Goal: Ask a question

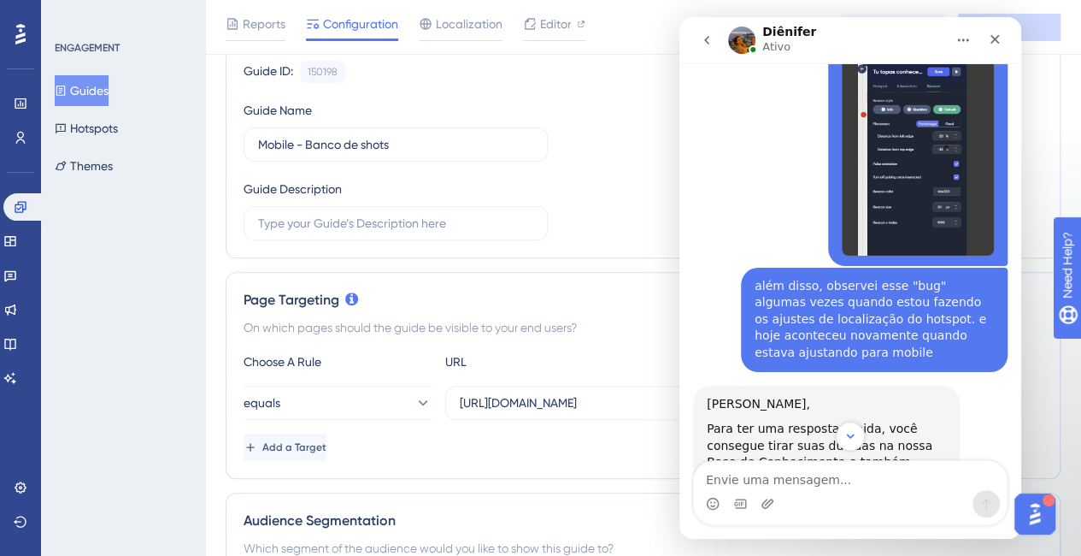
scroll to position [7349, 0]
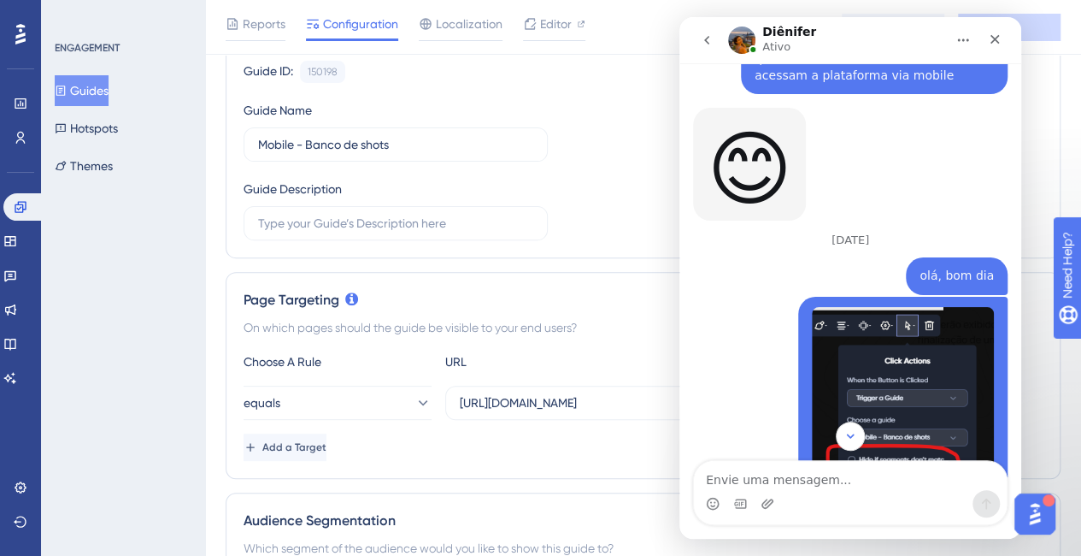
scroll to position [6665, 0]
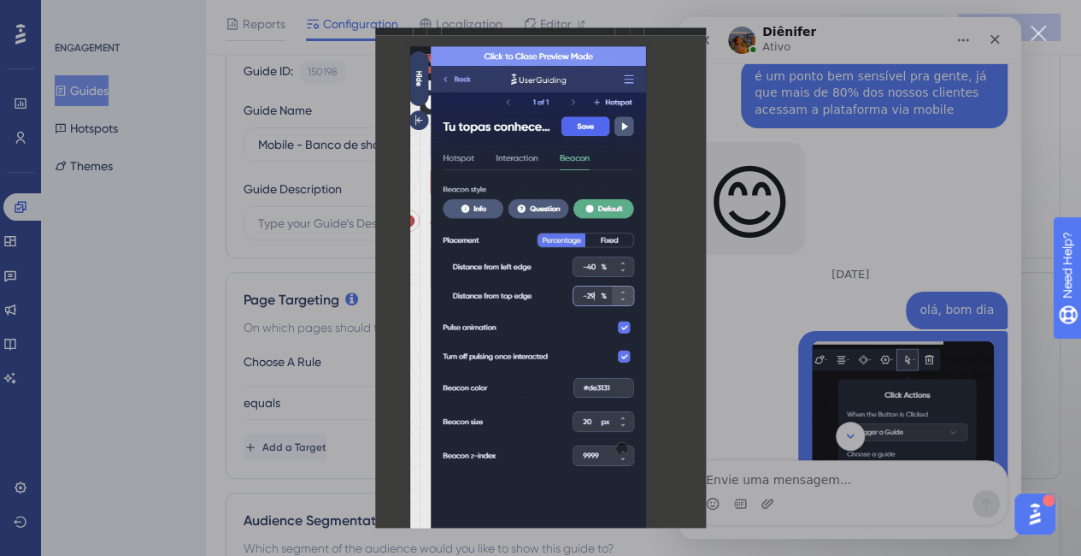
click at [855, 305] on div "Messenger da Intercom" at bounding box center [540, 278] width 1081 height 556
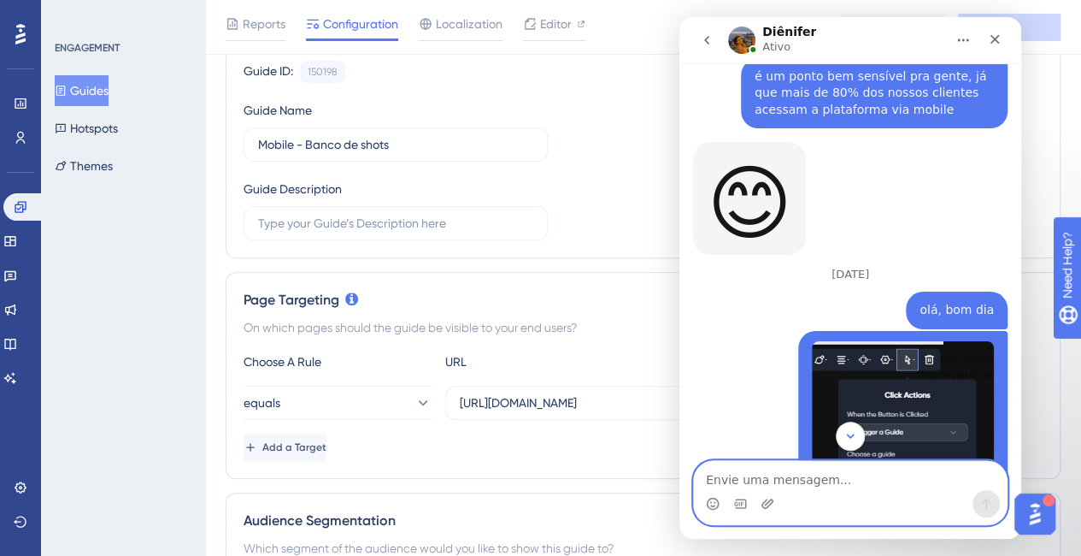
click at [836, 462] on textarea "Envie uma mensagem..." at bounding box center [850, 475] width 313 height 29
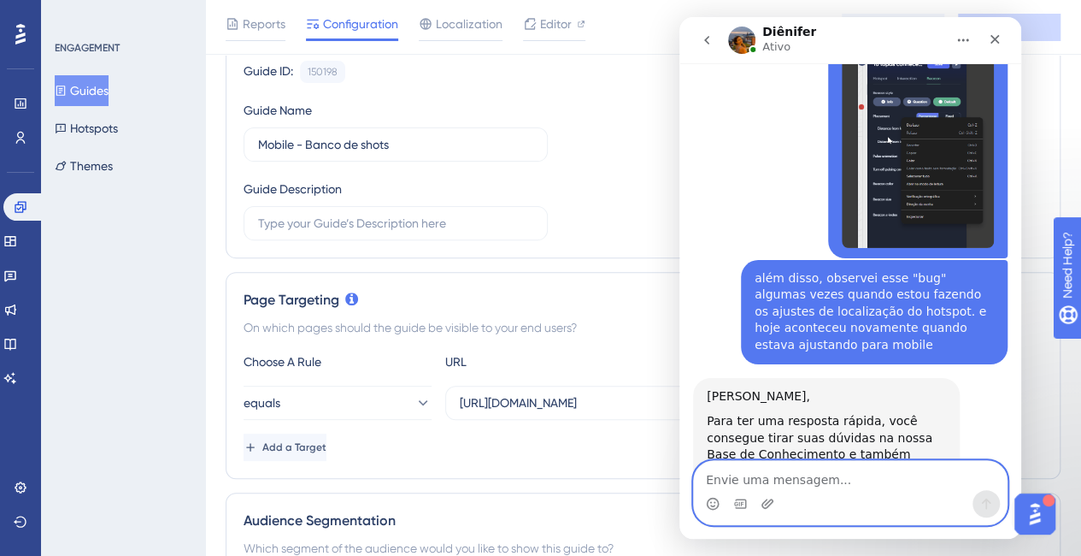
scroll to position [7349, 0]
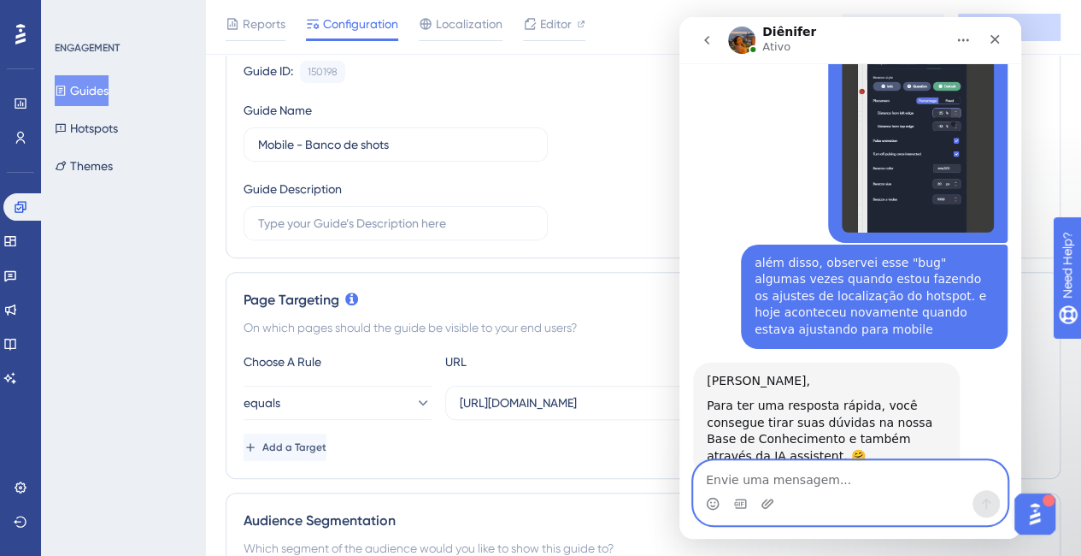
click at [846, 482] on textarea "Envie uma mensagem..." at bounding box center [850, 475] width 313 height 29
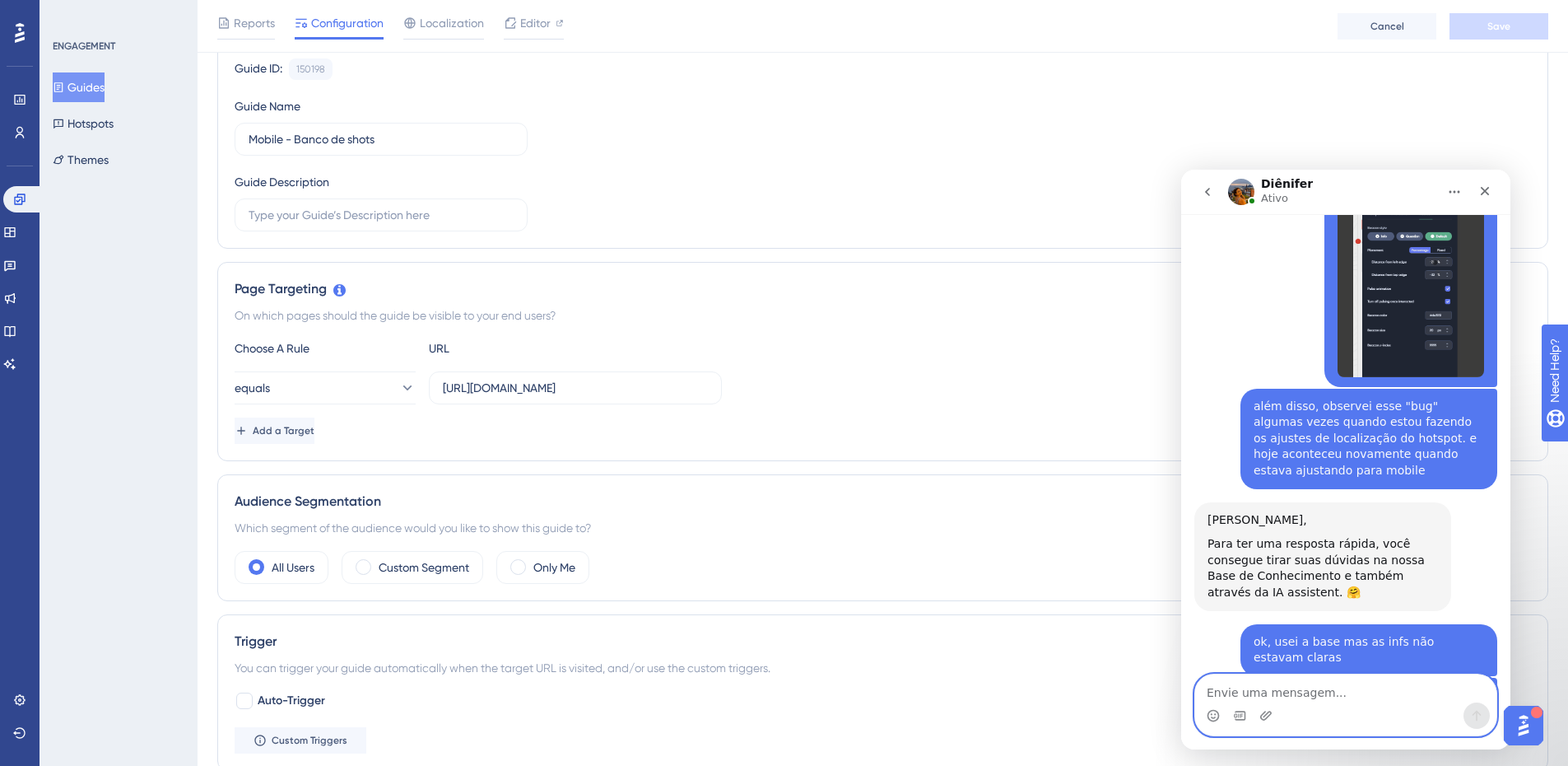
scroll to position [7005, 0]
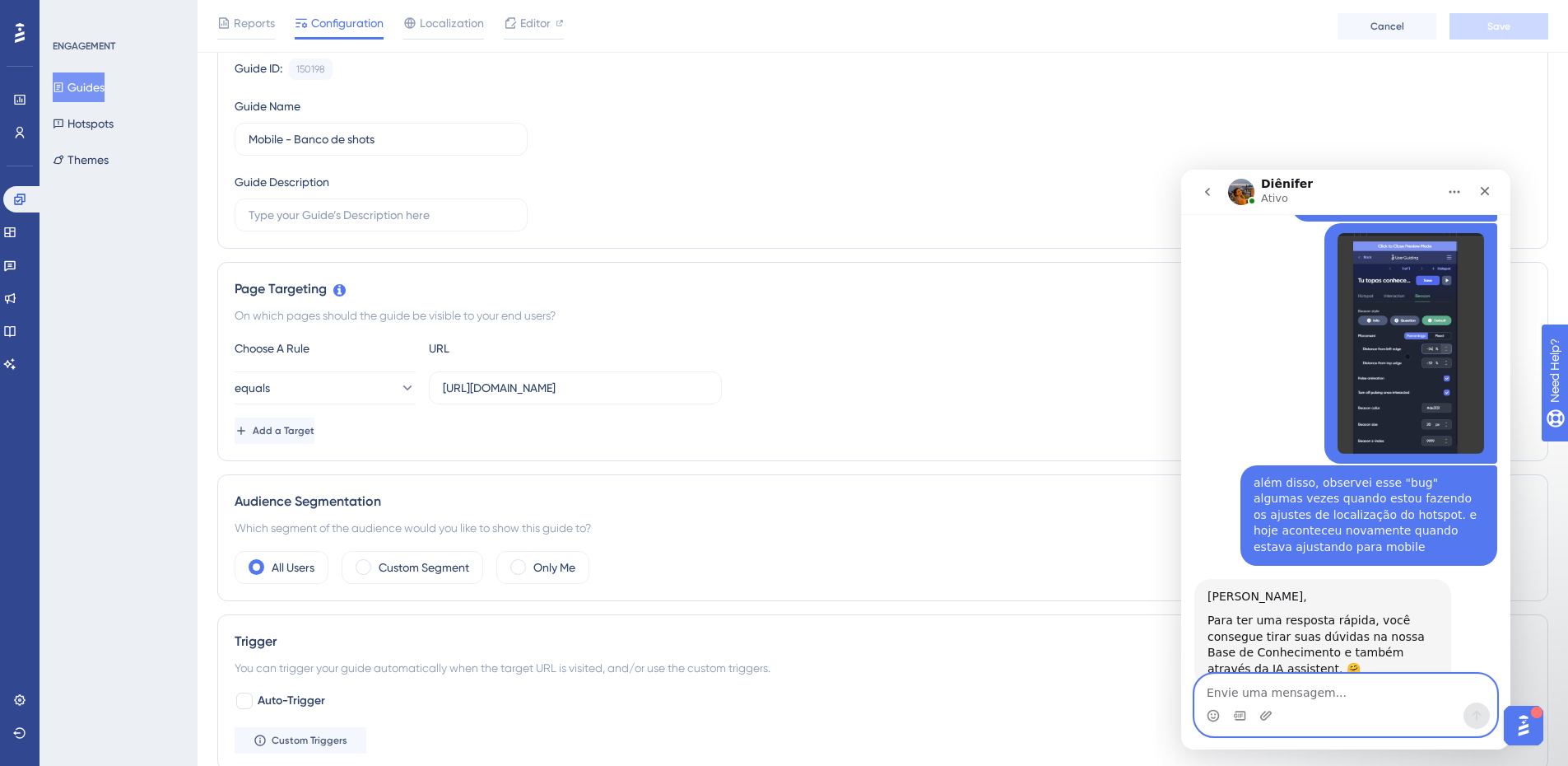
click at [1040, 535] on textarea "Envie uma mensagem..." at bounding box center [1346, 688] width 301 height 28
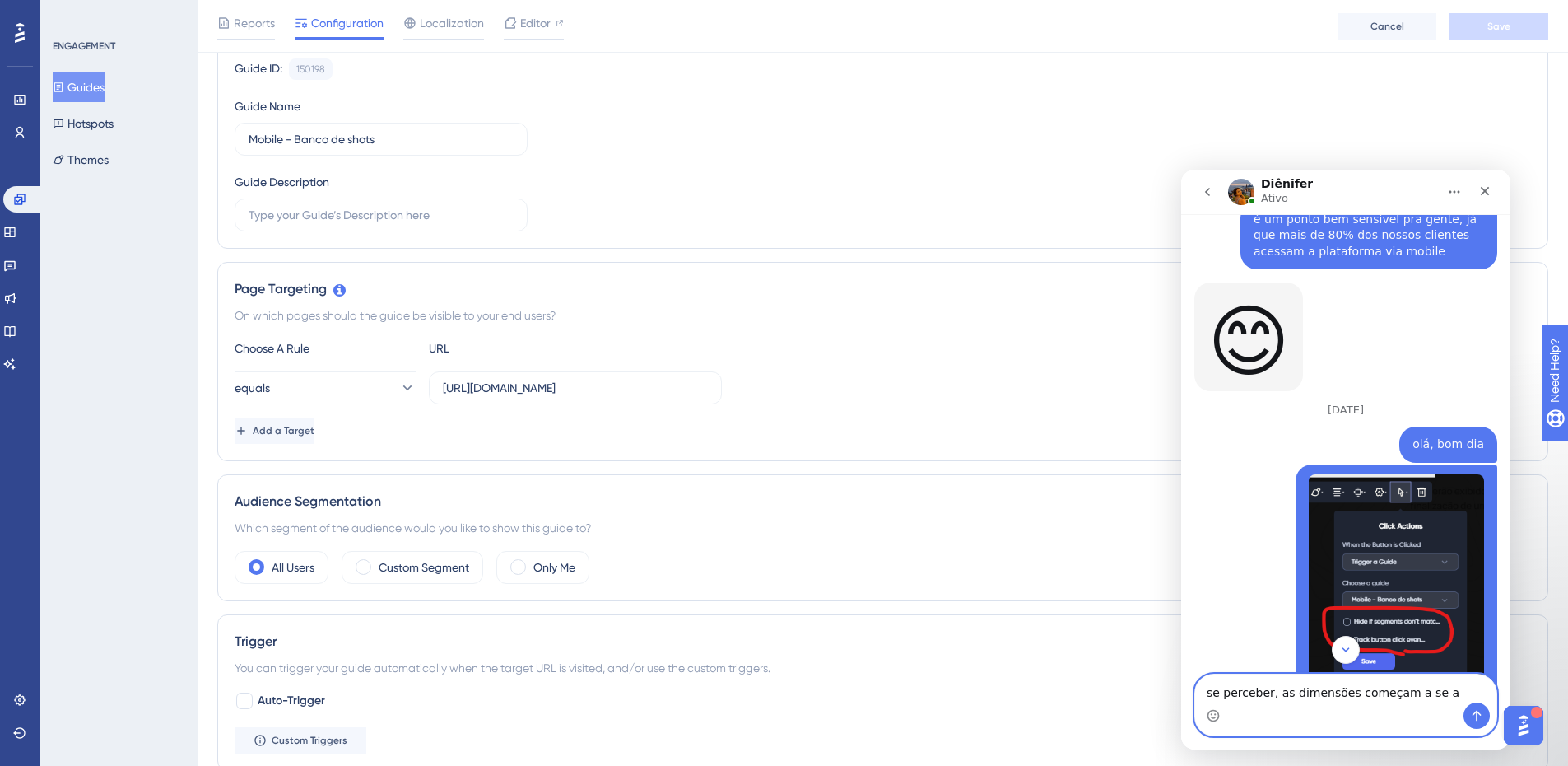
scroll to position [6428, 0]
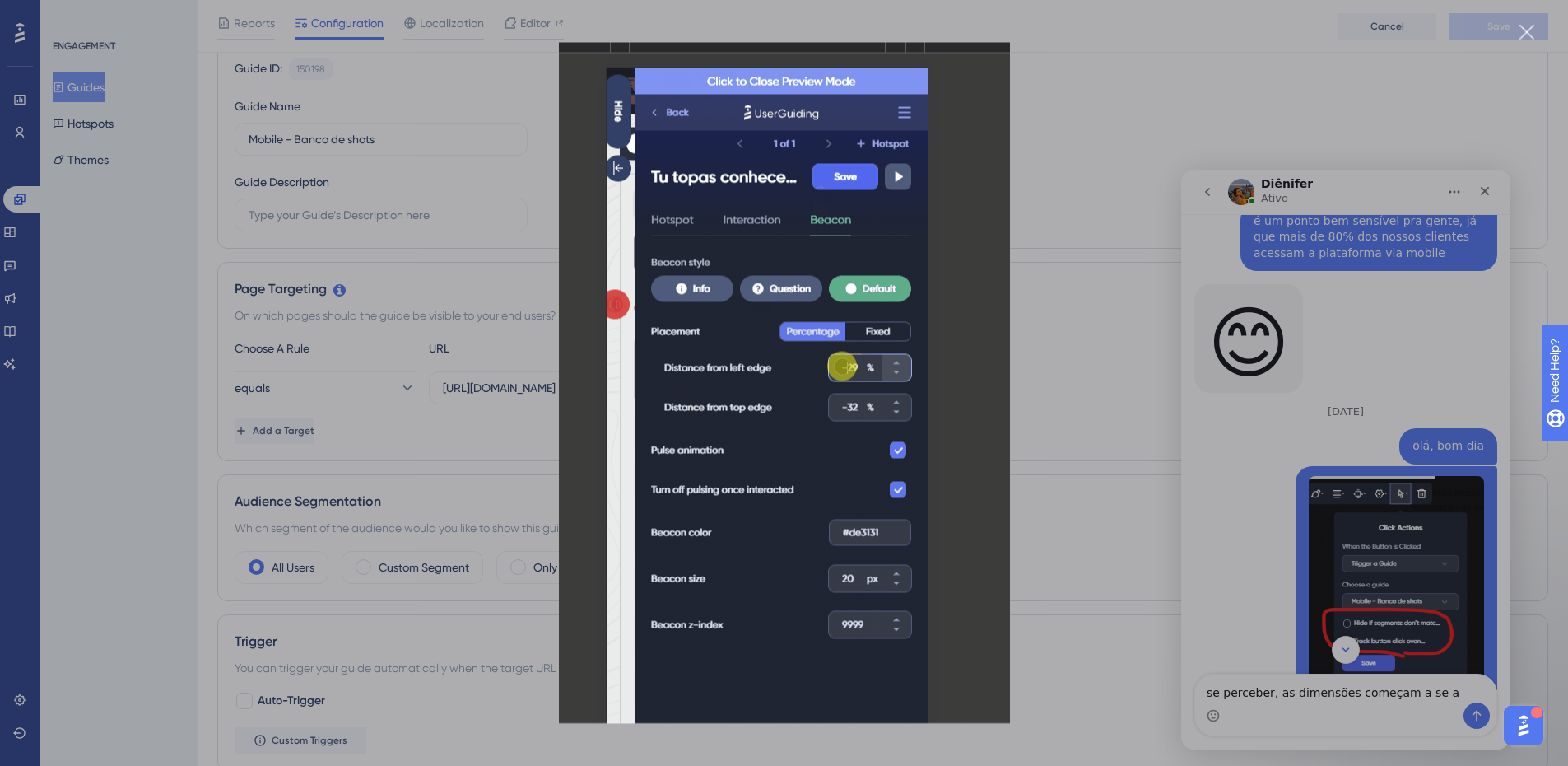
click at [1040, 457] on div "Messenger da Intercom" at bounding box center [784, 383] width 1568 height 766
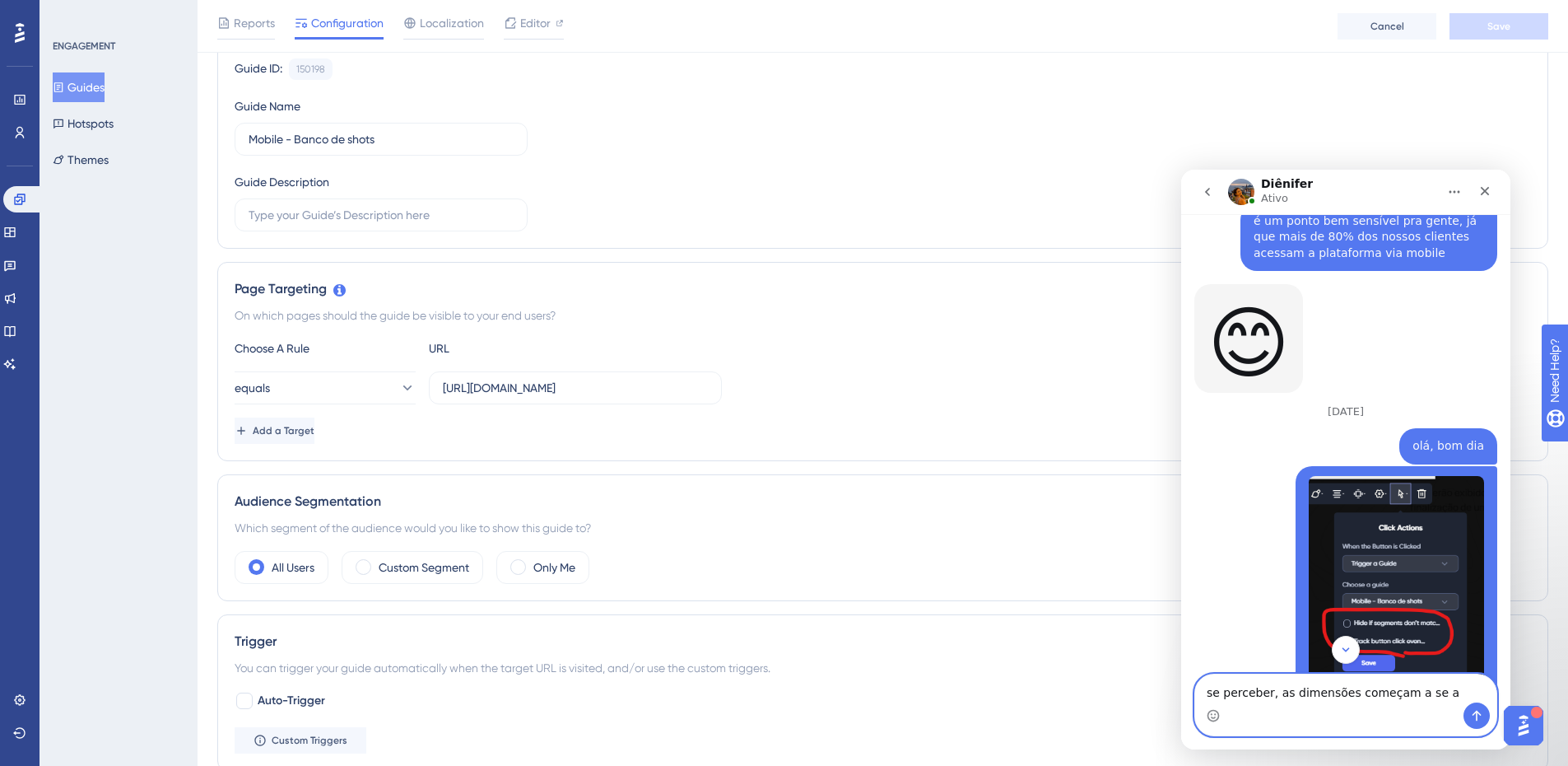
click at [1040, 535] on textarea "se perceber, as dimensões começam a se a" at bounding box center [1346, 688] width 301 height 28
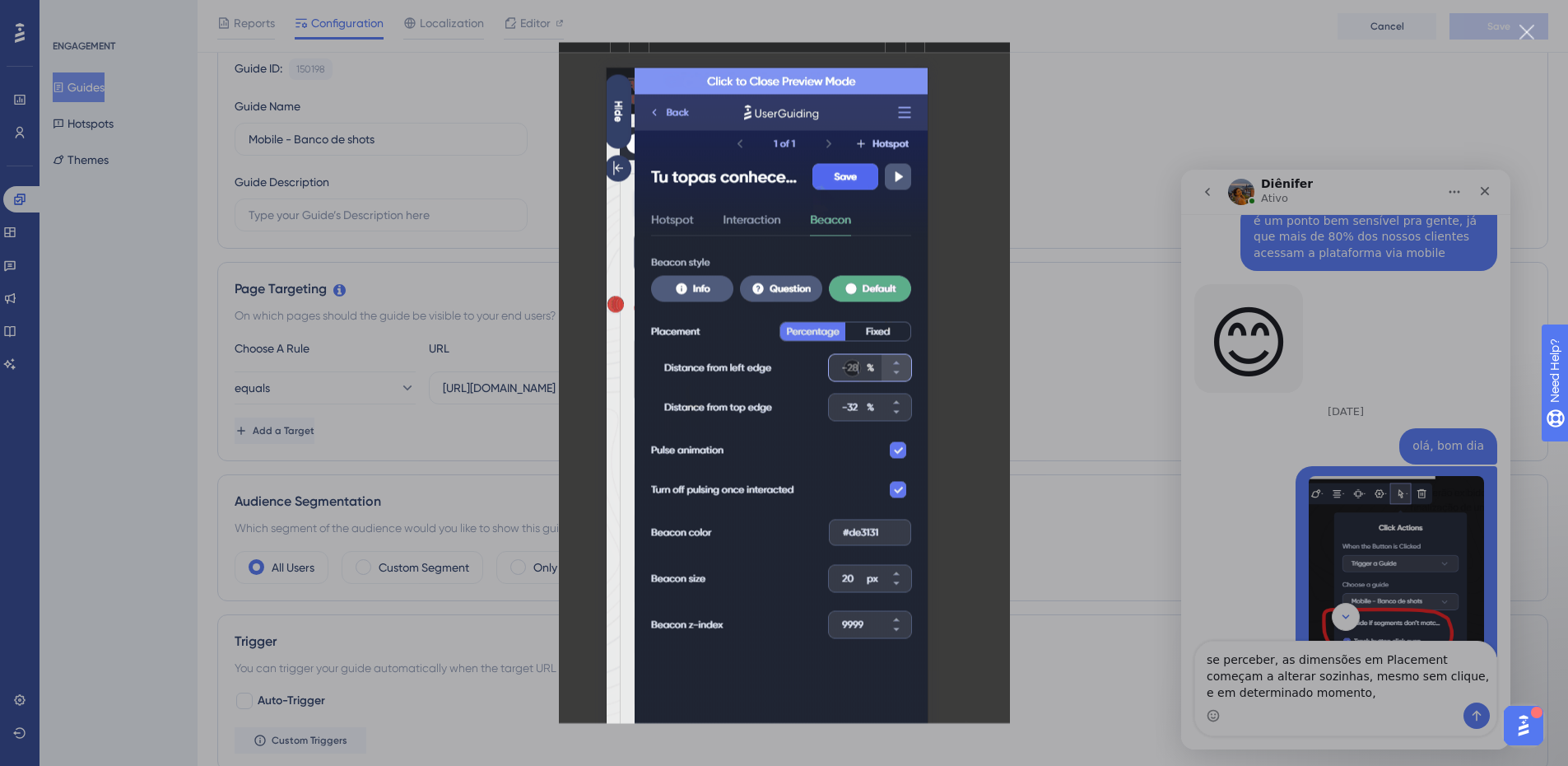
click at [1040, 480] on div "Messenger da Intercom" at bounding box center [784, 383] width 1568 height 766
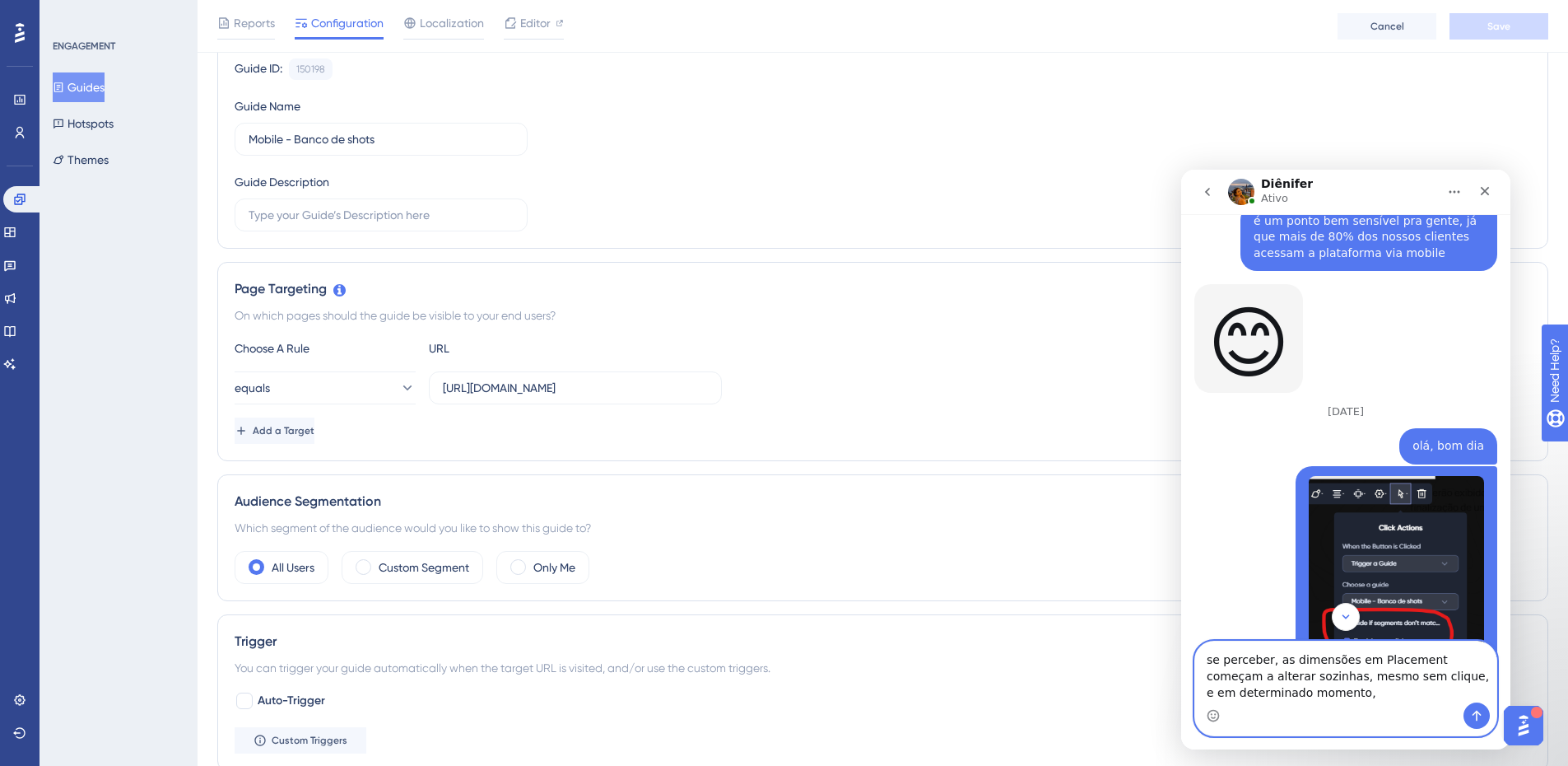
click at [1040, 535] on textarea "se perceber, as dimensões em Placement começam a alterar sozinhas, mesmo sem cl…" at bounding box center [1346, 672] width 301 height 61
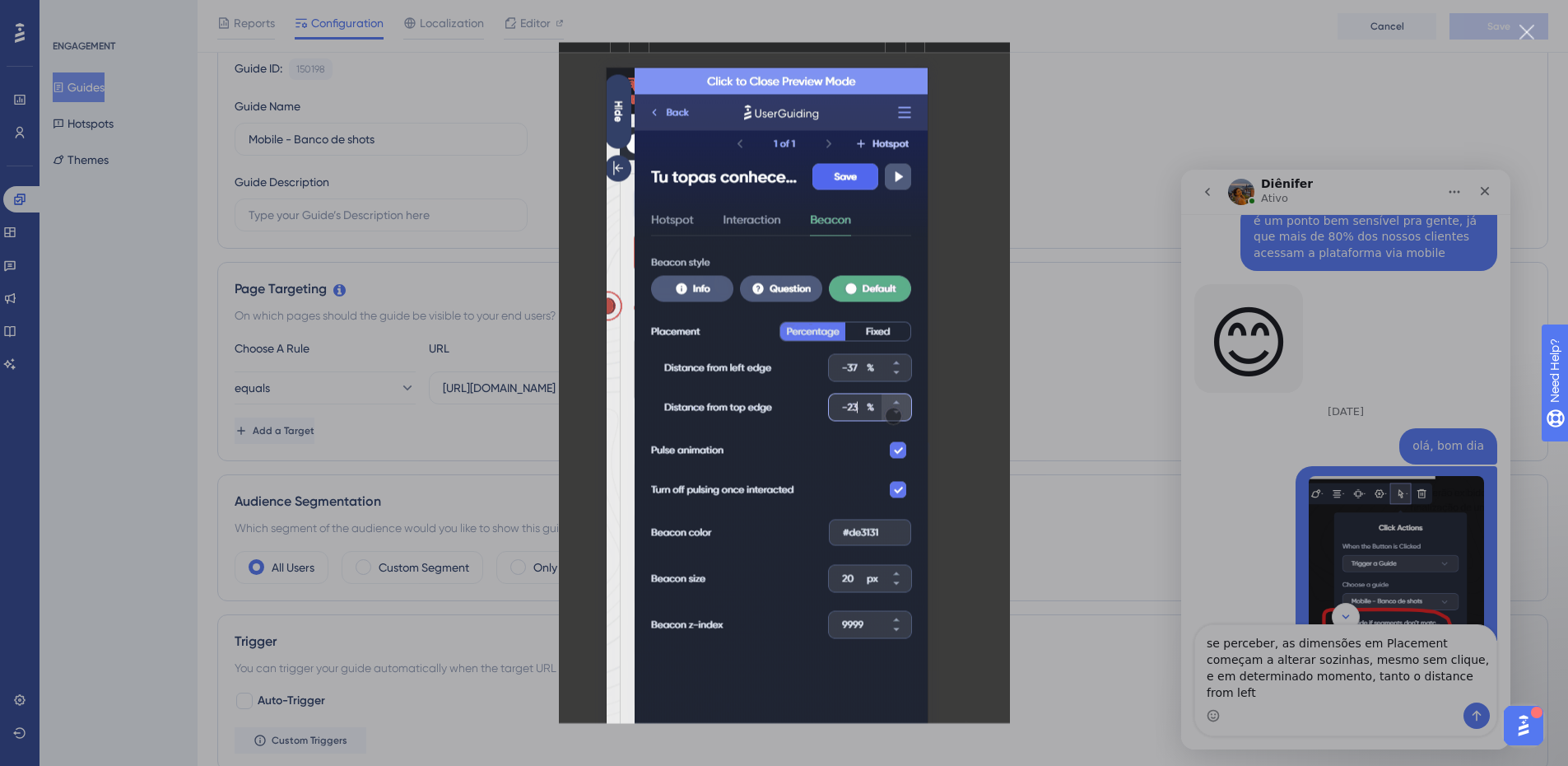
click at [1040, 462] on div "Messenger da Intercom" at bounding box center [784, 383] width 1568 height 766
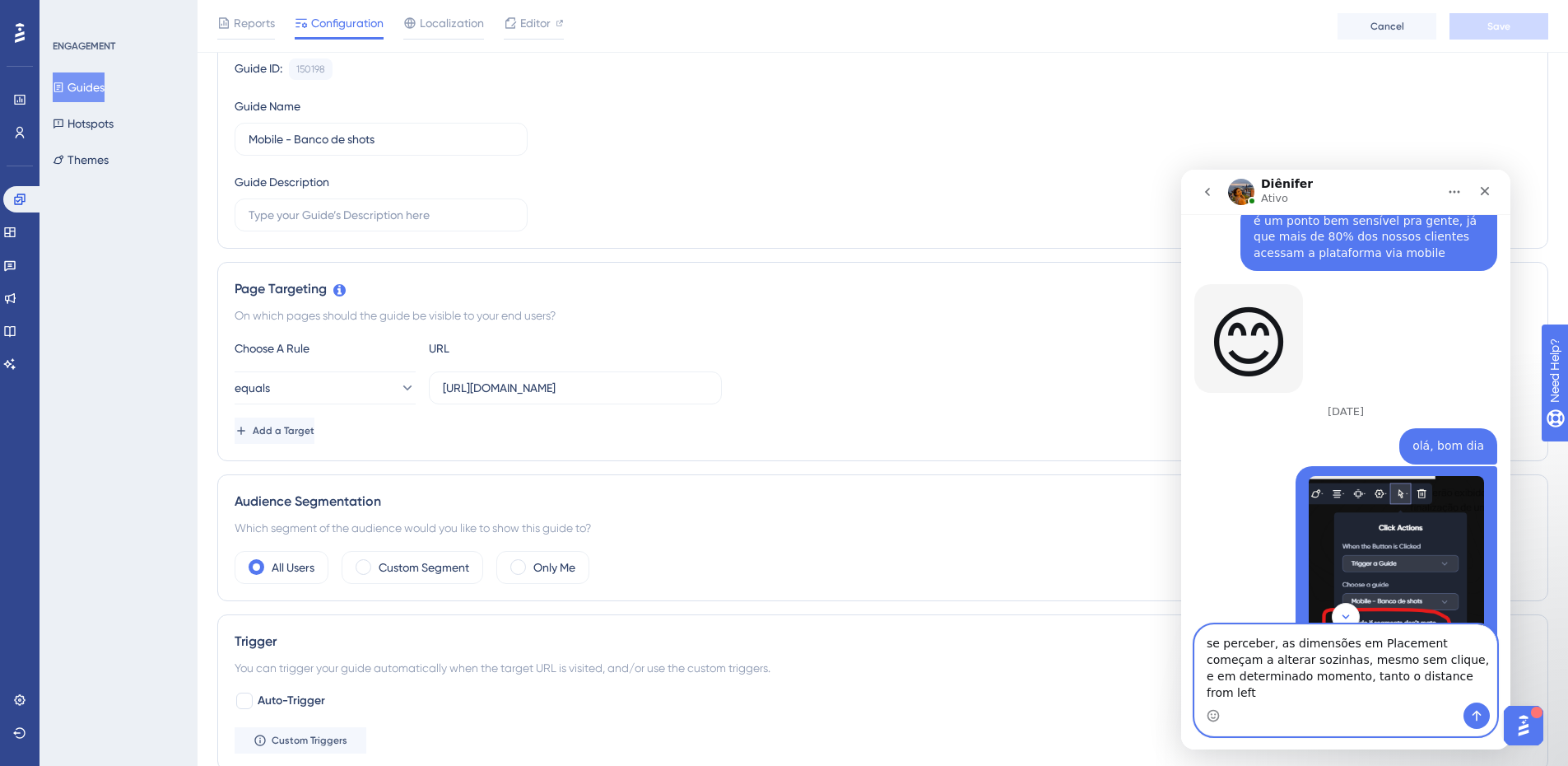
click at [1040, 535] on textarea "se perceber, as dimensões em Placement começam a alterar sozinhas, mesmo sem cl…" at bounding box center [1346, 664] width 301 height 77
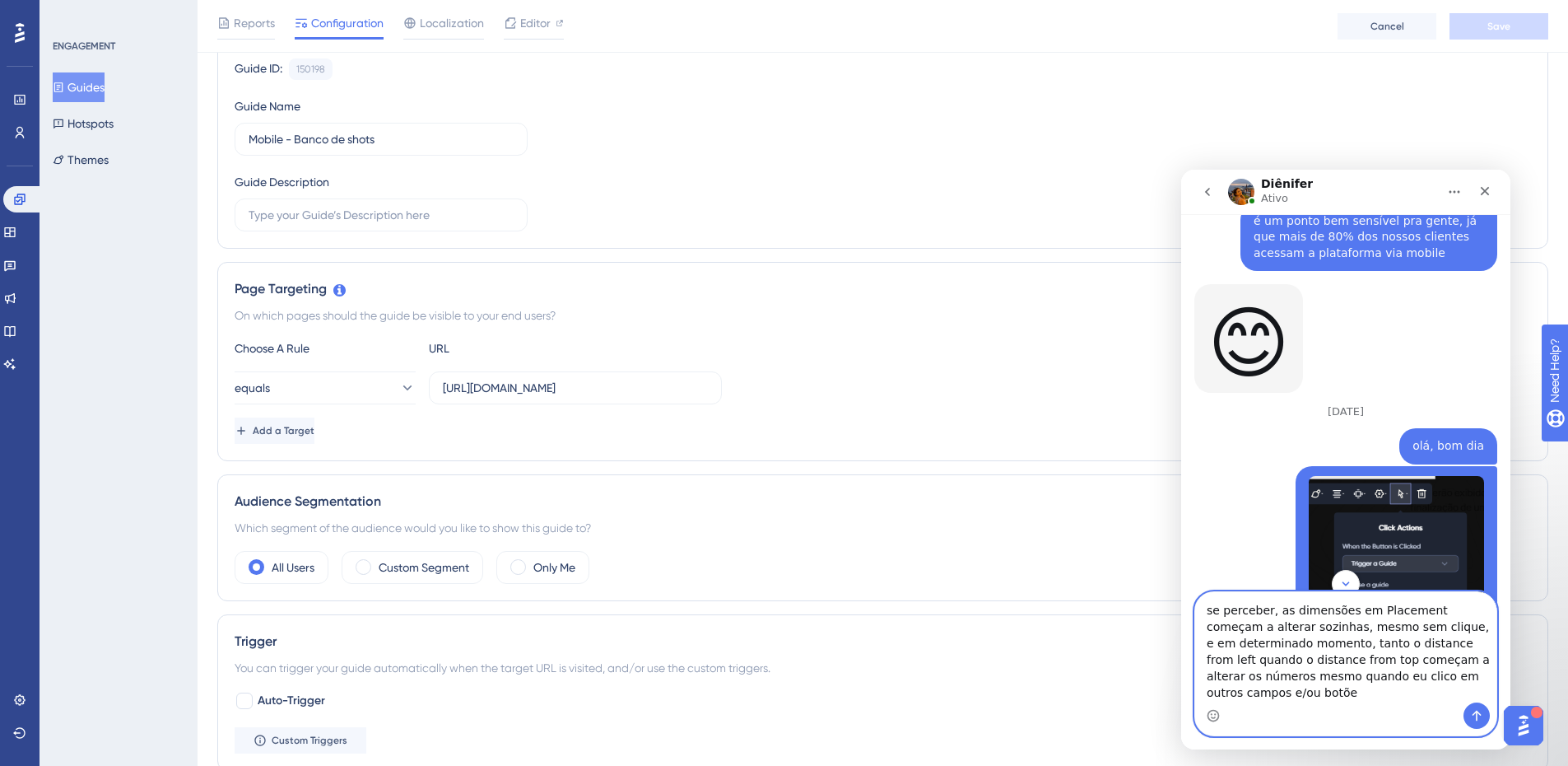
type textarea "se perceber, as dimensões em Placement começam a alterar sozinhas, mesmo sem cl…"
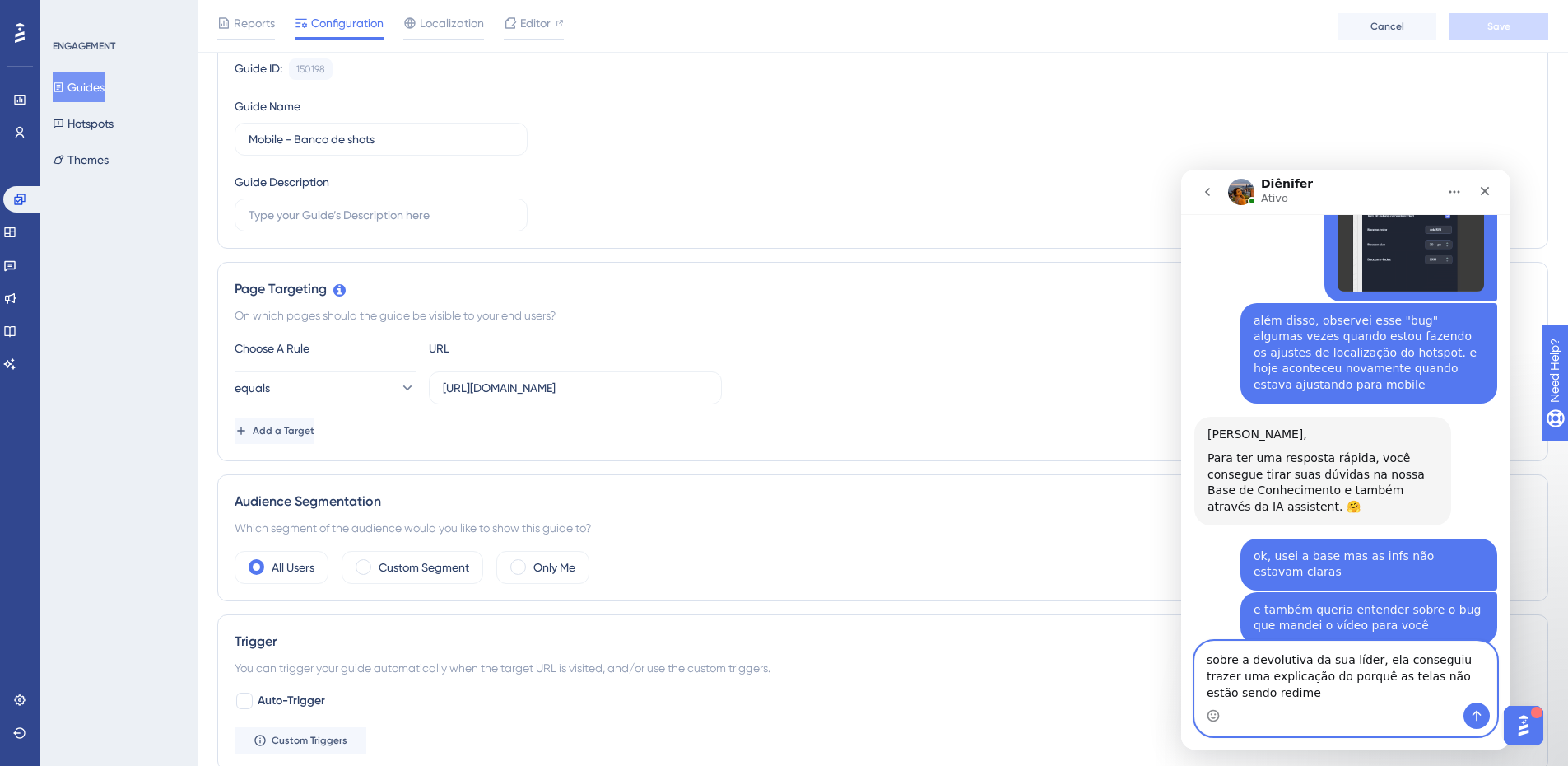
scroll to position [7183, 0]
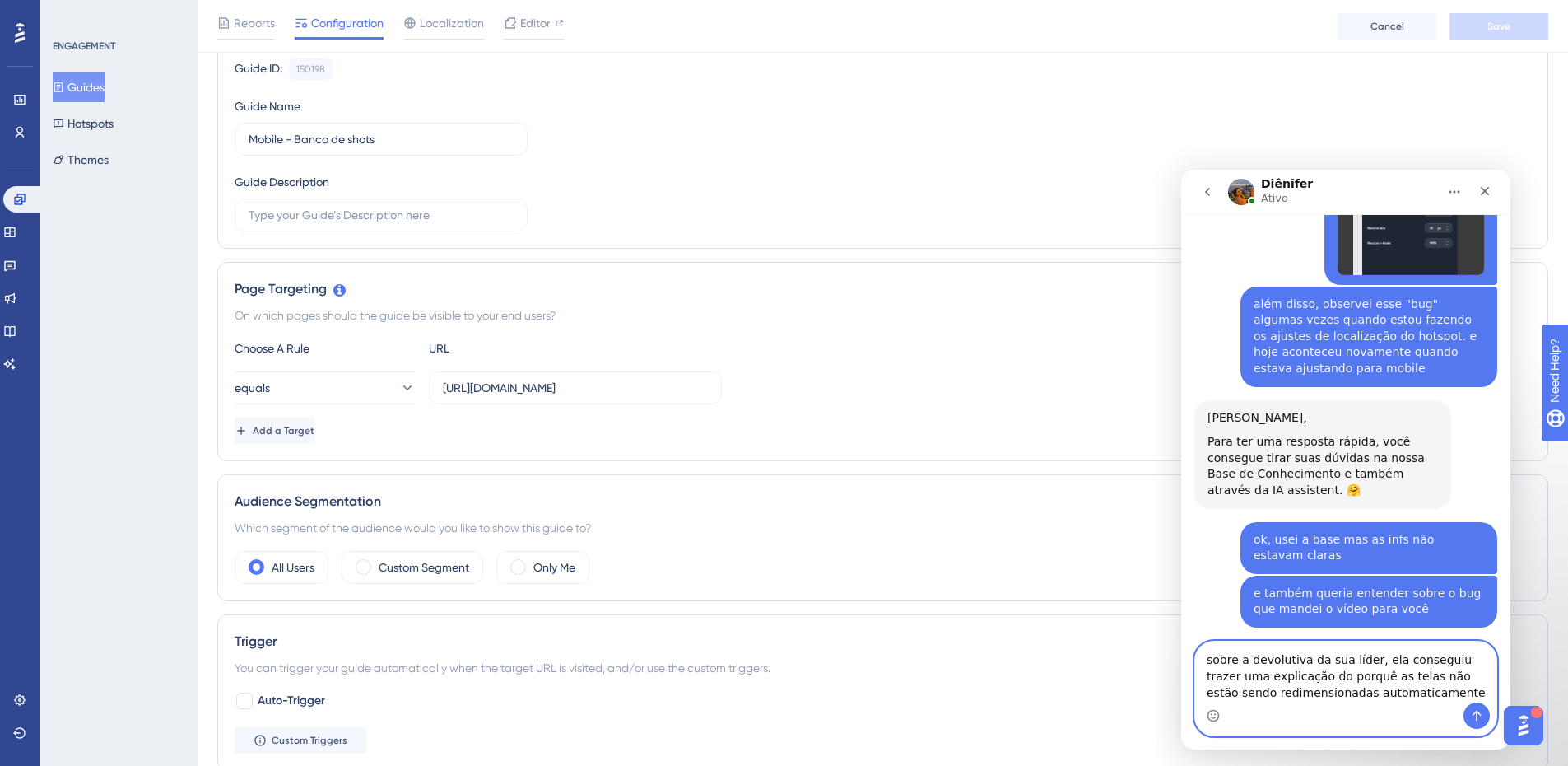
type textarea "sobre a devolutiva da sua líder, ela conseguiu trazer uma explicação do porquê …"
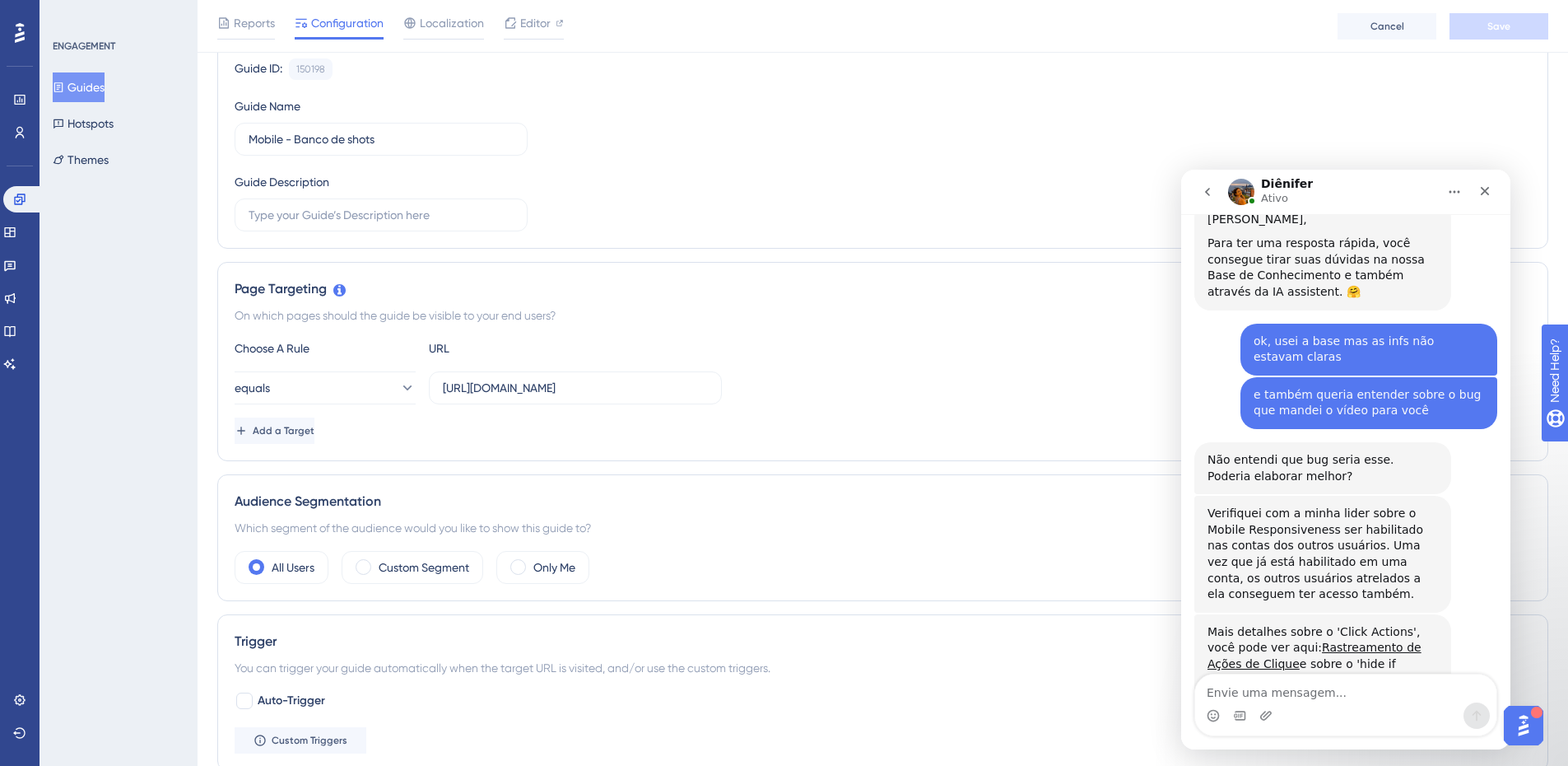
scroll to position [7318, 0]
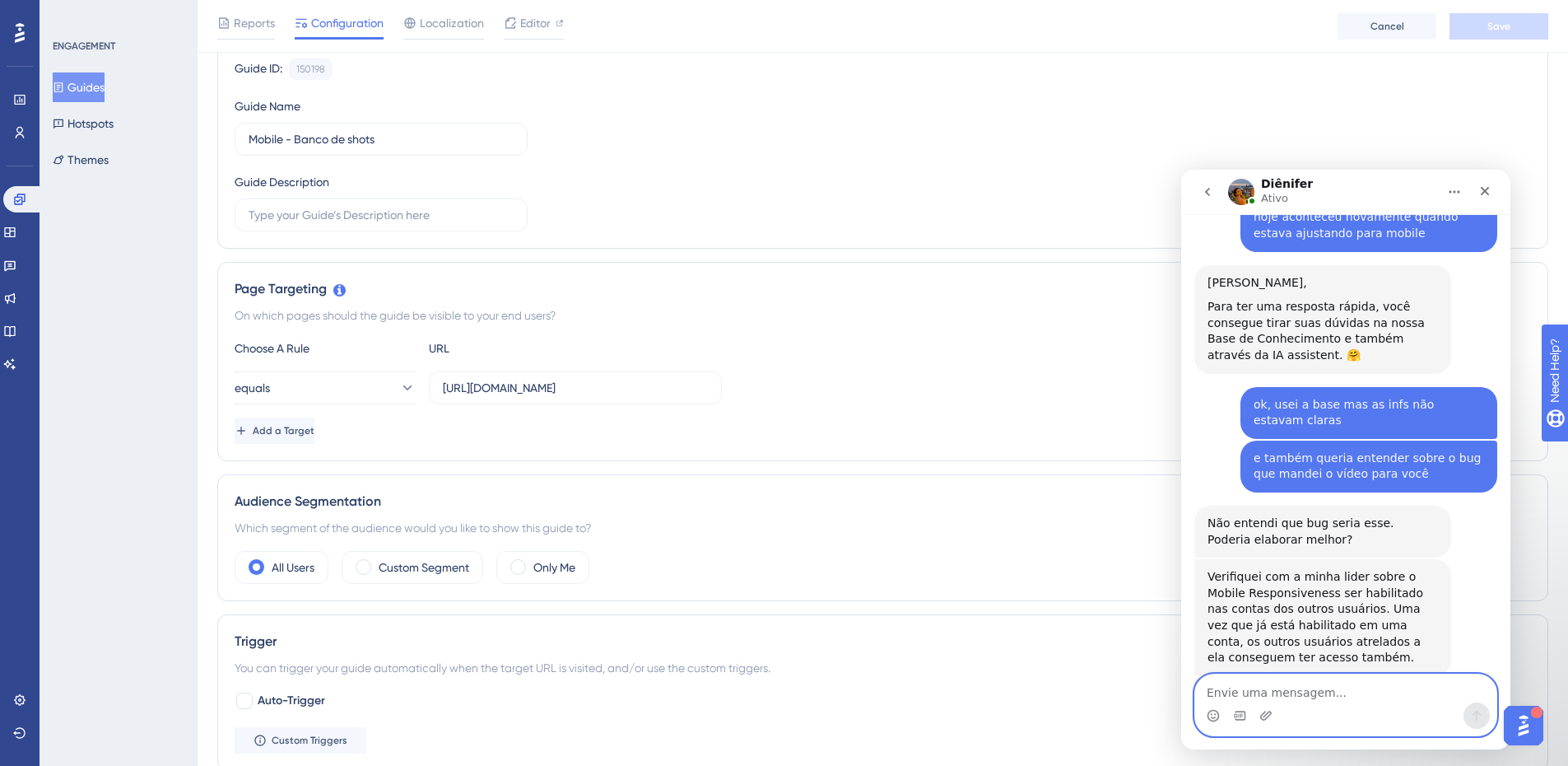
click at [1040, 535] on textarea "Envie uma mensagem..." at bounding box center [1346, 688] width 301 height 28
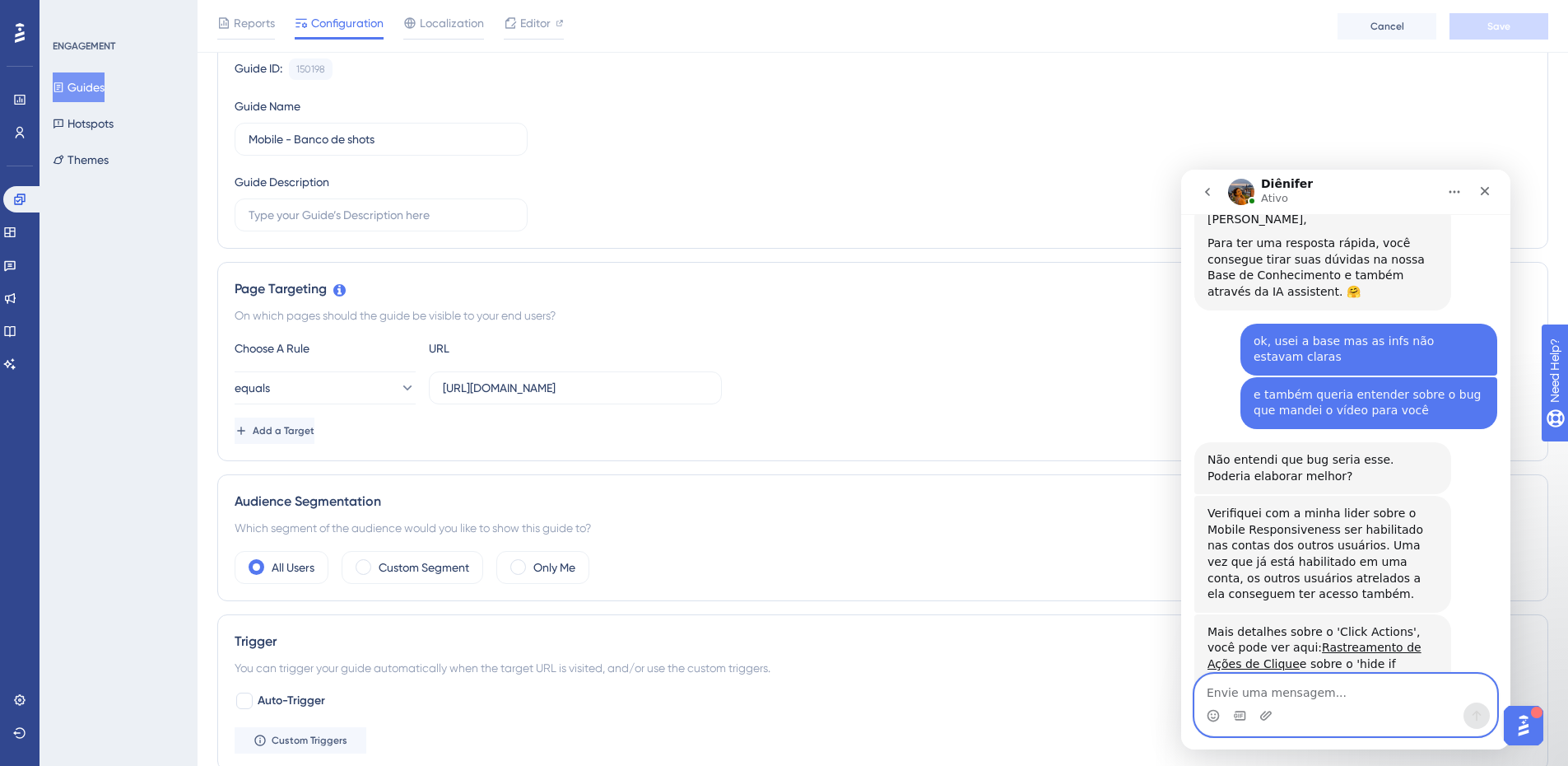
scroll to position [7525, 0]
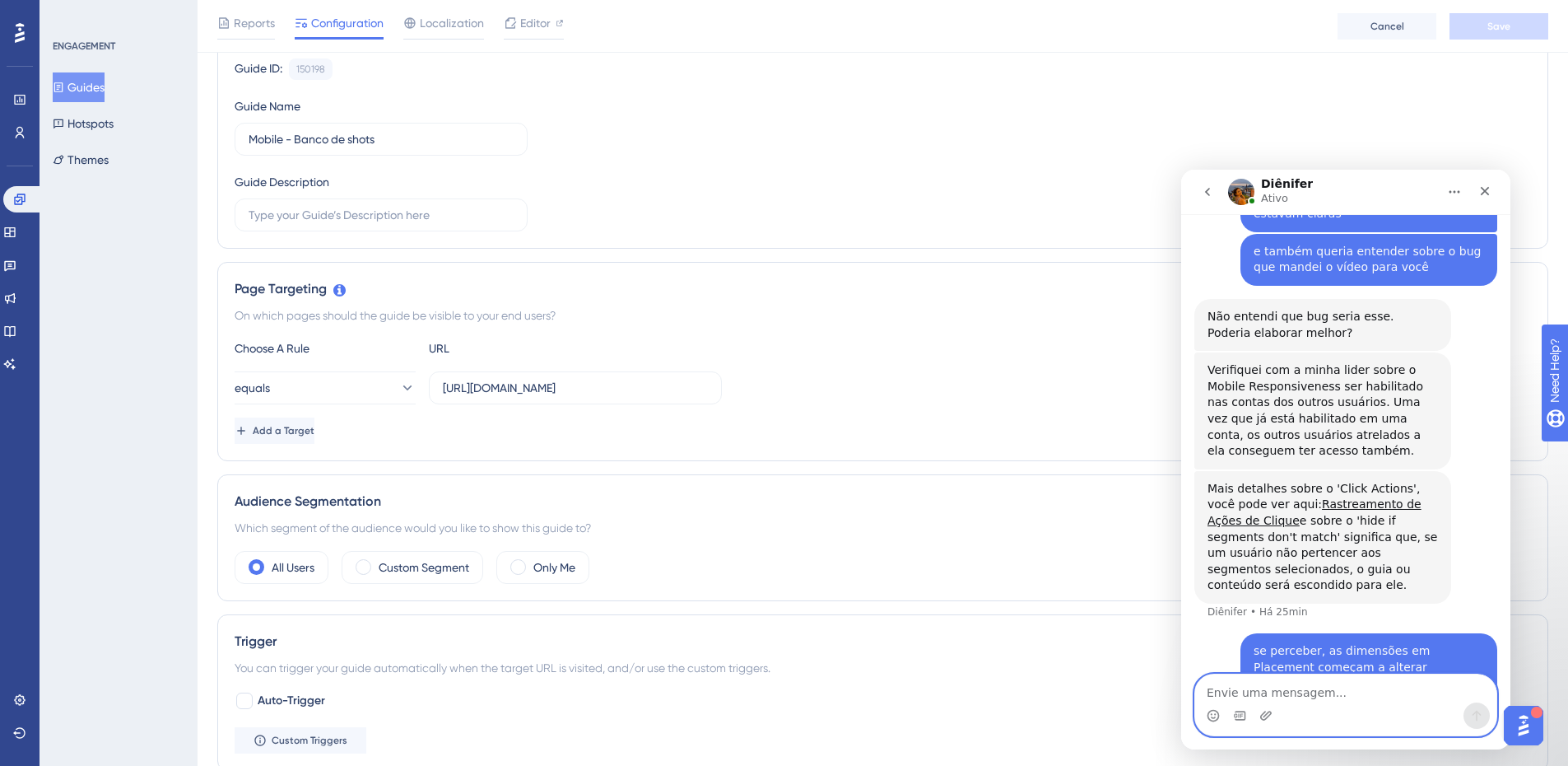
click at [1040, 535] on textarea "Envie uma mensagem..." at bounding box center [1346, 688] width 301 height 28
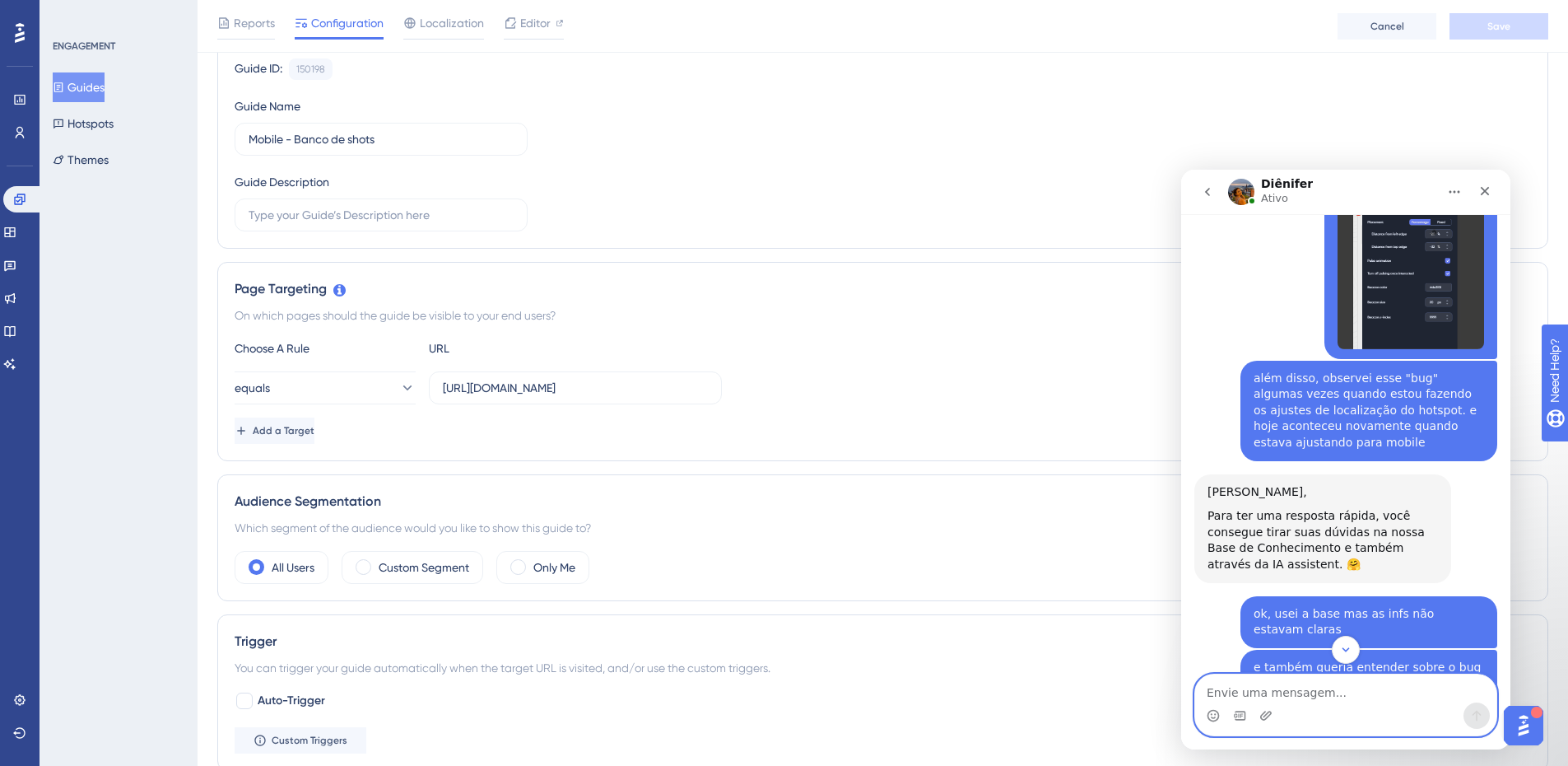
scroll to position [7031, 0]
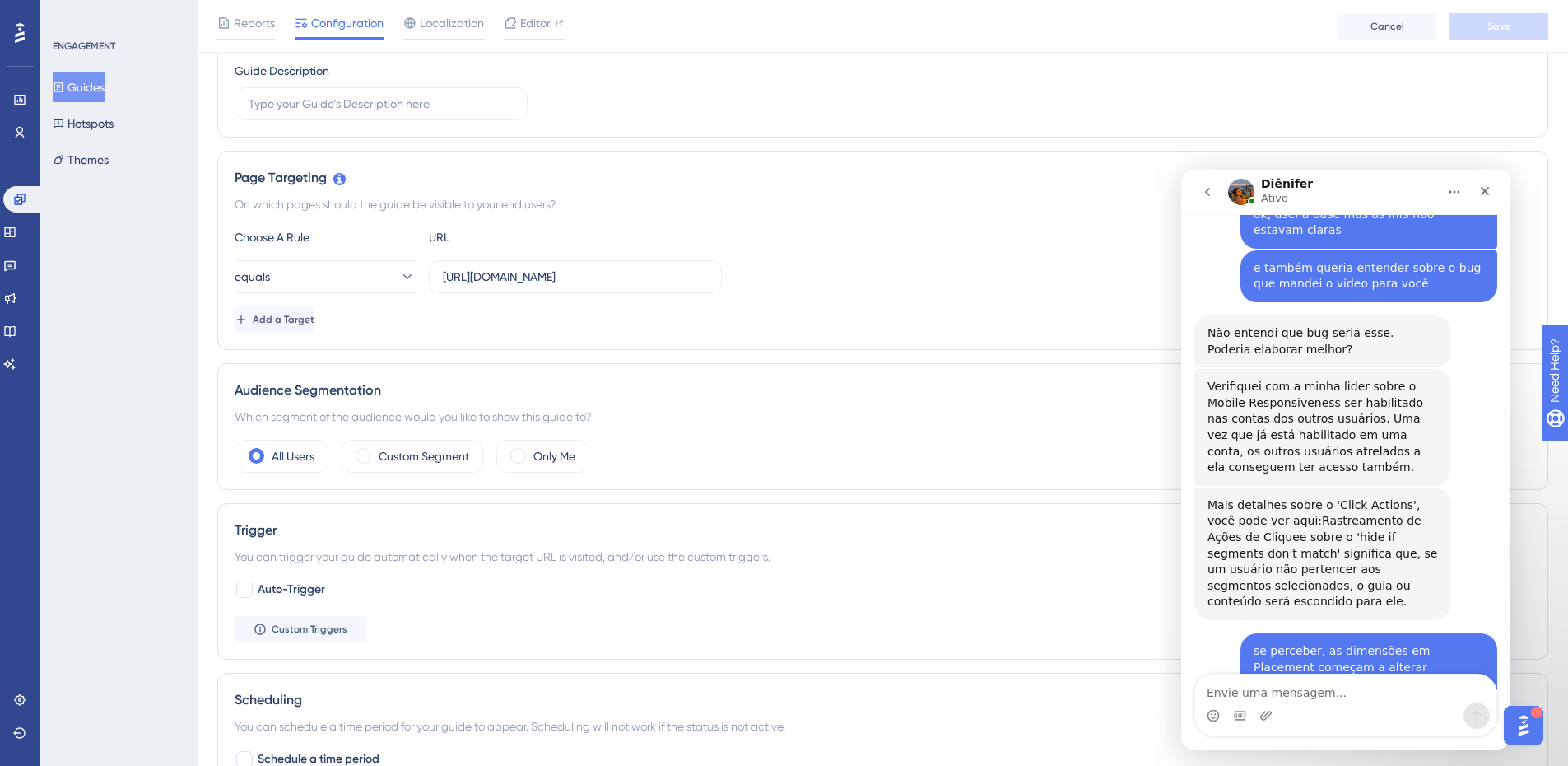
scroll to position [330, 0]
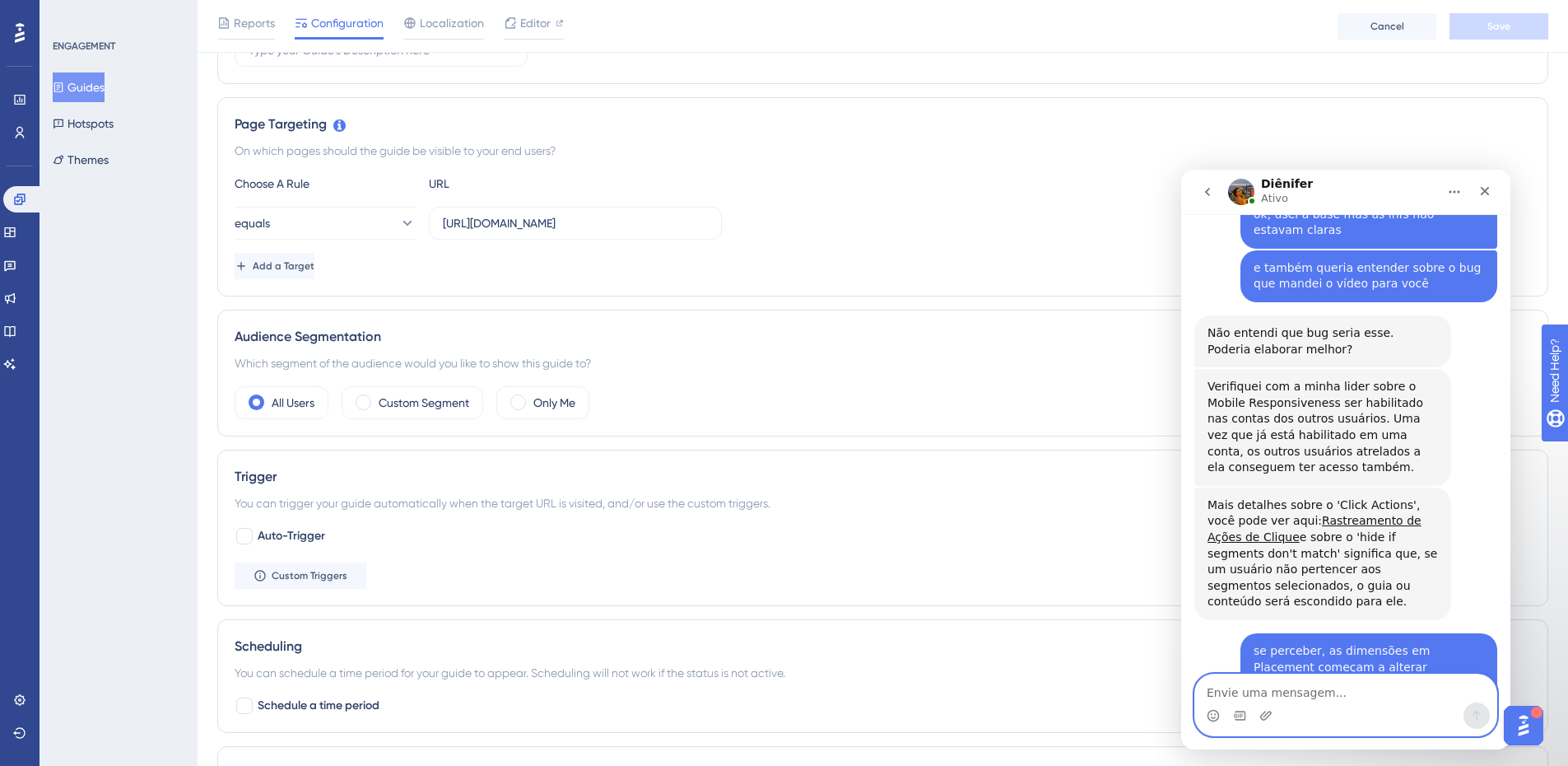
click at [1040, 535] on textarea "Envie uma mensagem..." at bounding box center [1346, 688] width 301 height 28
type textarea "ok, vou checar isso"
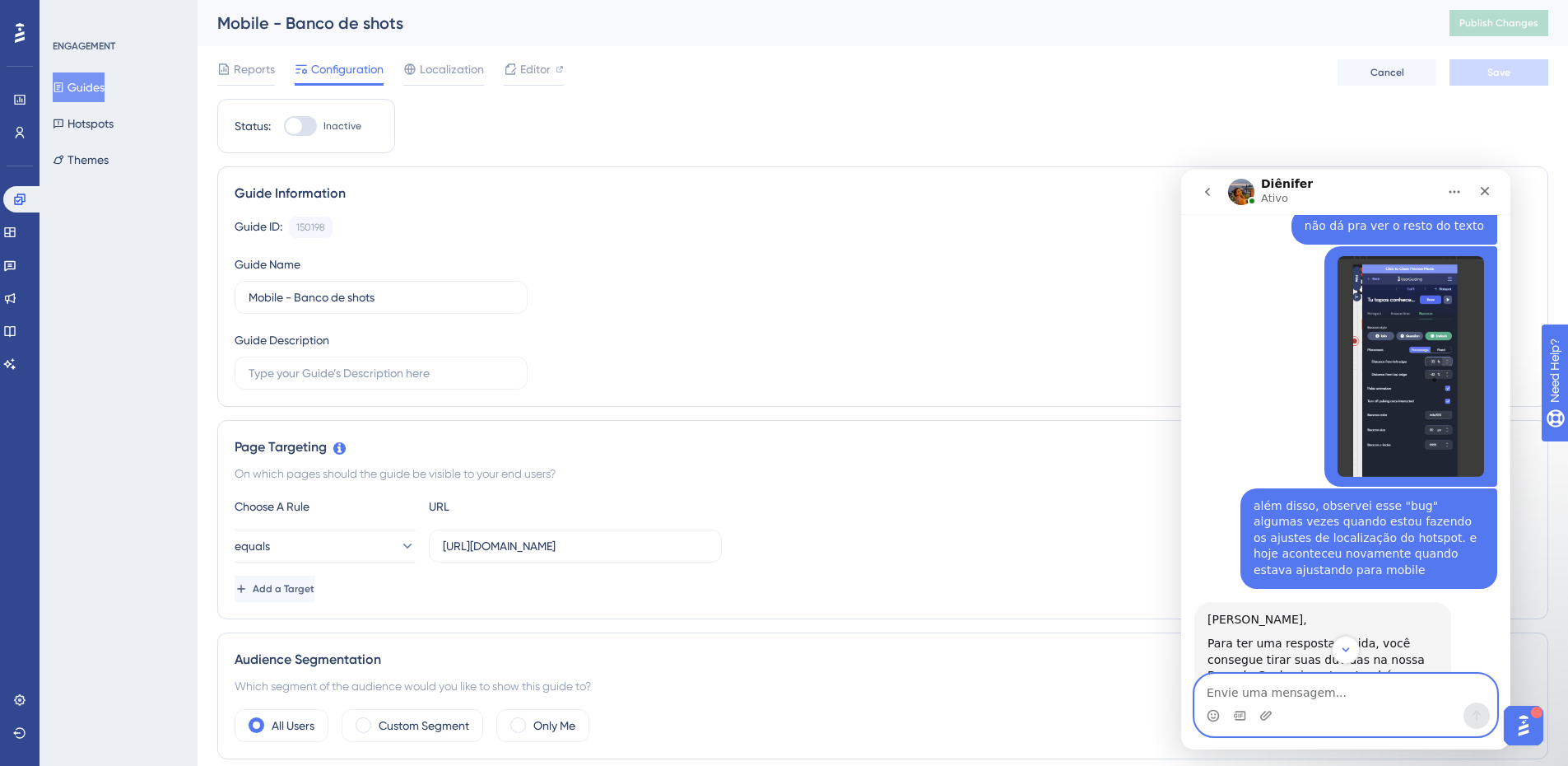
scroll to position [7064, 0]
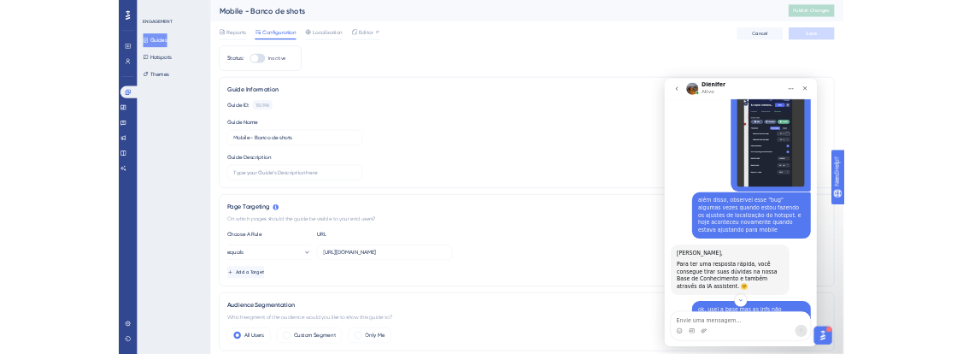
scroll to position [7417, 0]
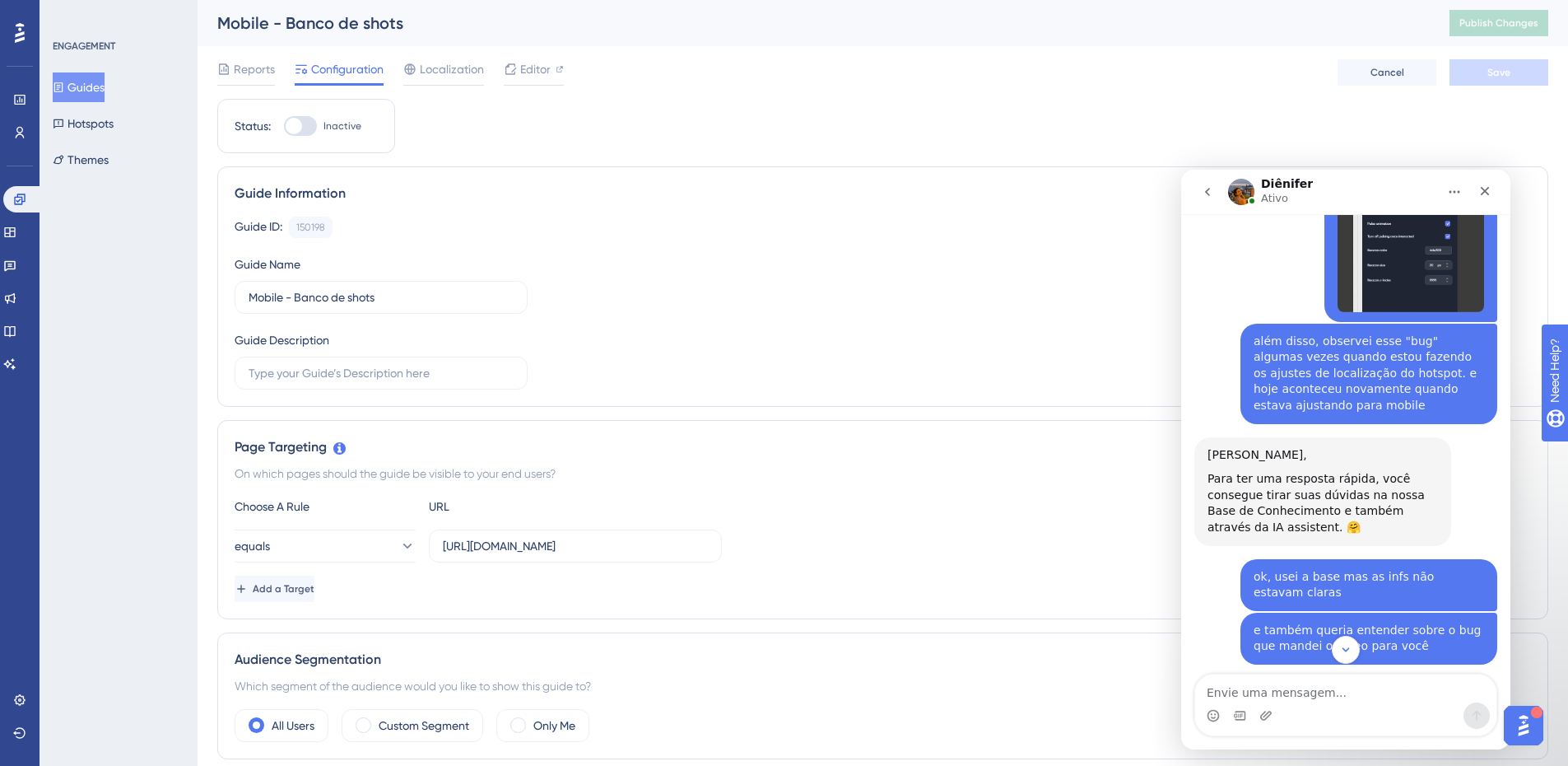
drag, startPoint x: 1293, startPoint y: 435, endPoint x: 1242, endPoint y: 445, distance: 52.0
copy div "'hide if segments don't match'"
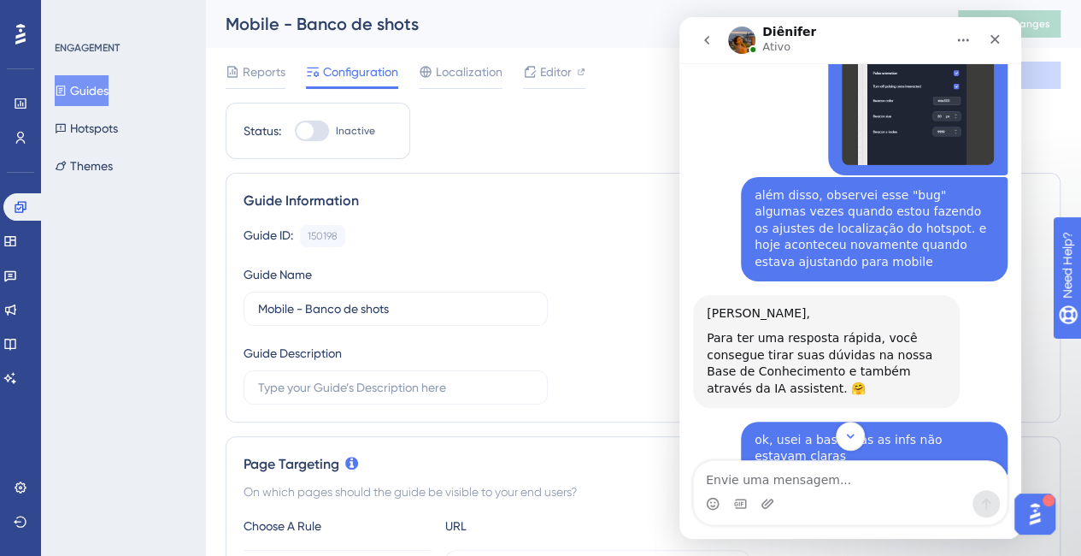
drag, startPoint x: 798, startPoint y: 287, endPoint x: 742, endPoint y: 301, distance: 57.2
copy div "hide if segments don't match'"
click at [855, 485] on textarea "Envie uma mensagem..." at bounding box center [850, 475] width 313 height 29
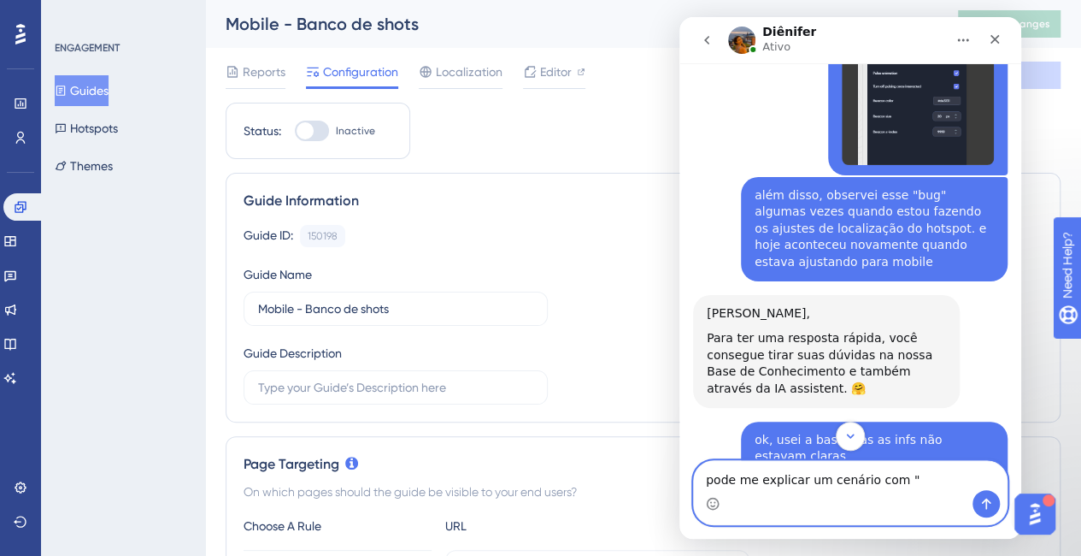
paste textarea "hide if segments don't match'"
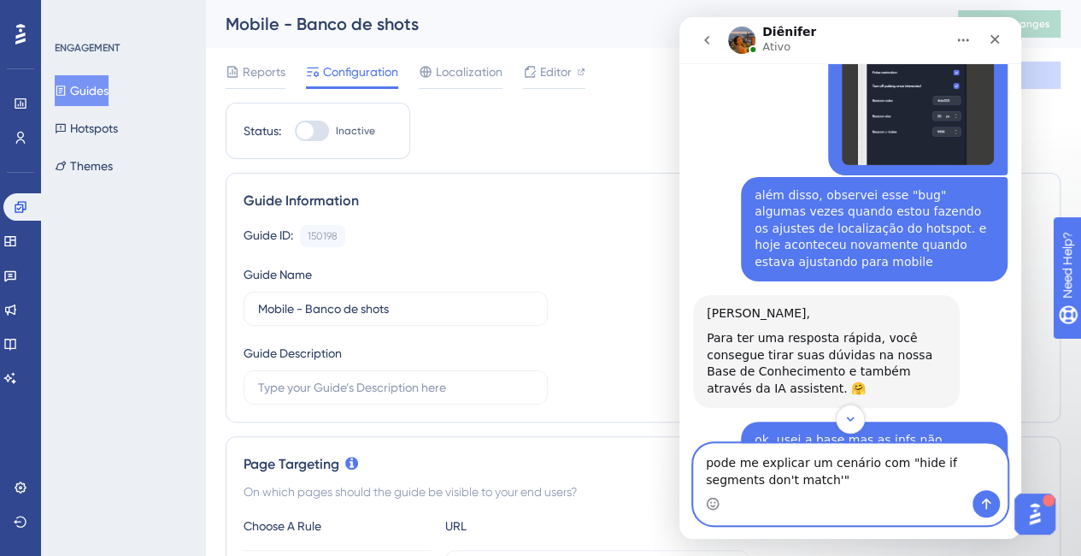
type textarea "pode me explicar um cenário com "hide if segments don't match'"?"
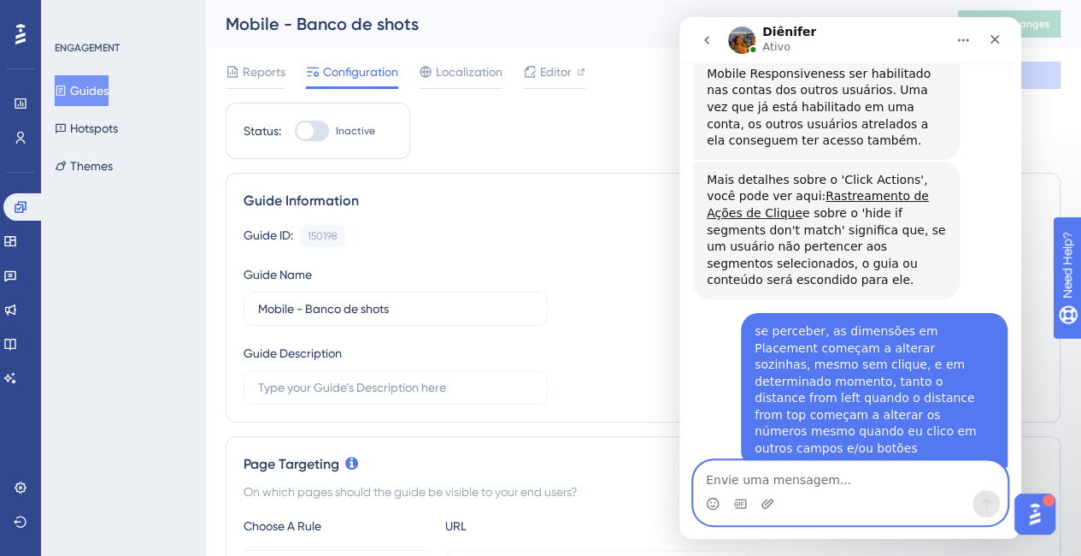
scroll to position [7979, 0]
click at [906, 488] on textarea "Envie uma mensagem..." at bounding box center [850, 475] width 313 height 29
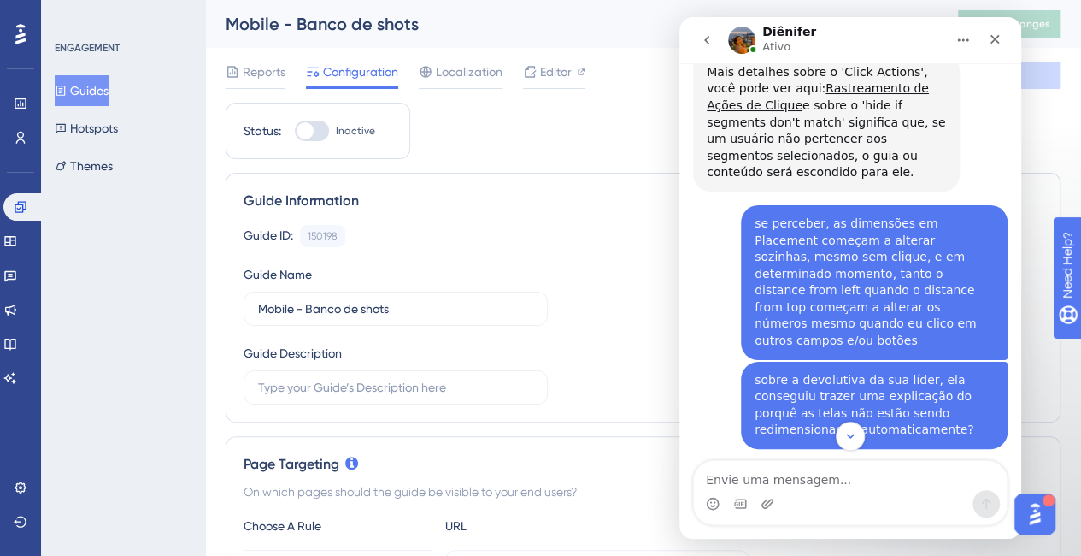
scroll to position [8001, 0]
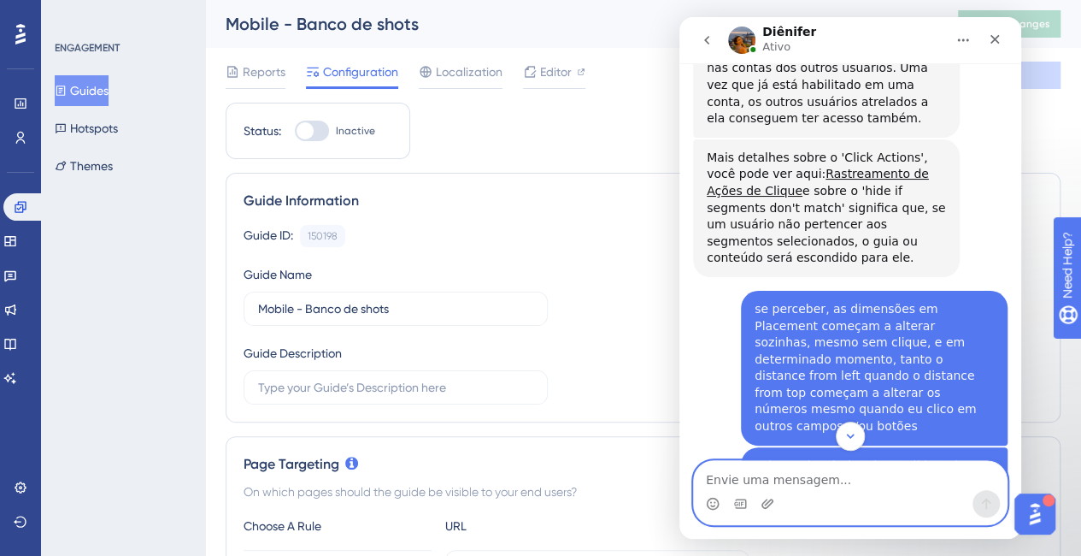
click at [840, 481] on textarea "Envie uma mensagem..." at bounding box center [850, 475] width 313 height 29
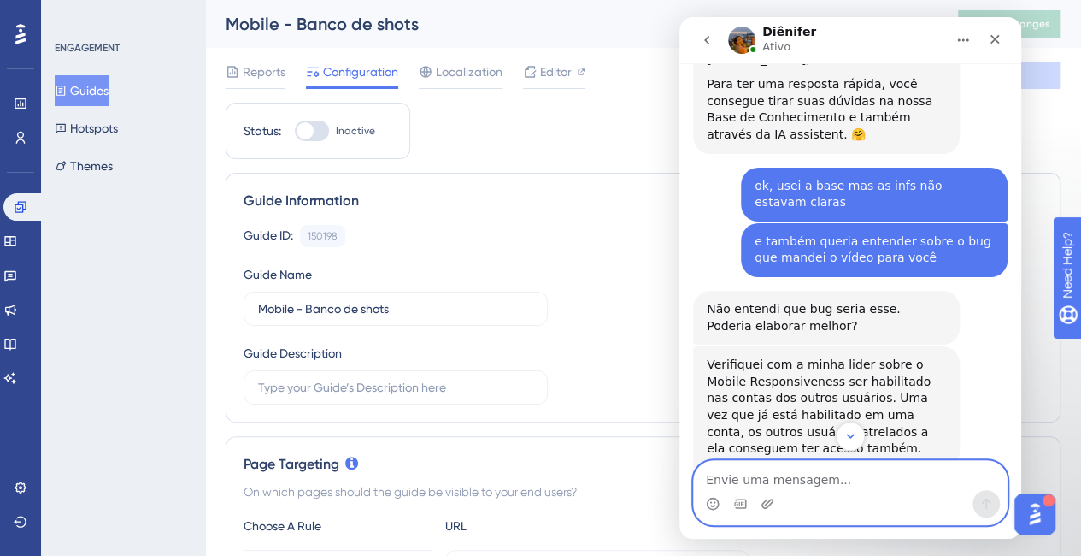
scroll to position [7573, 0]
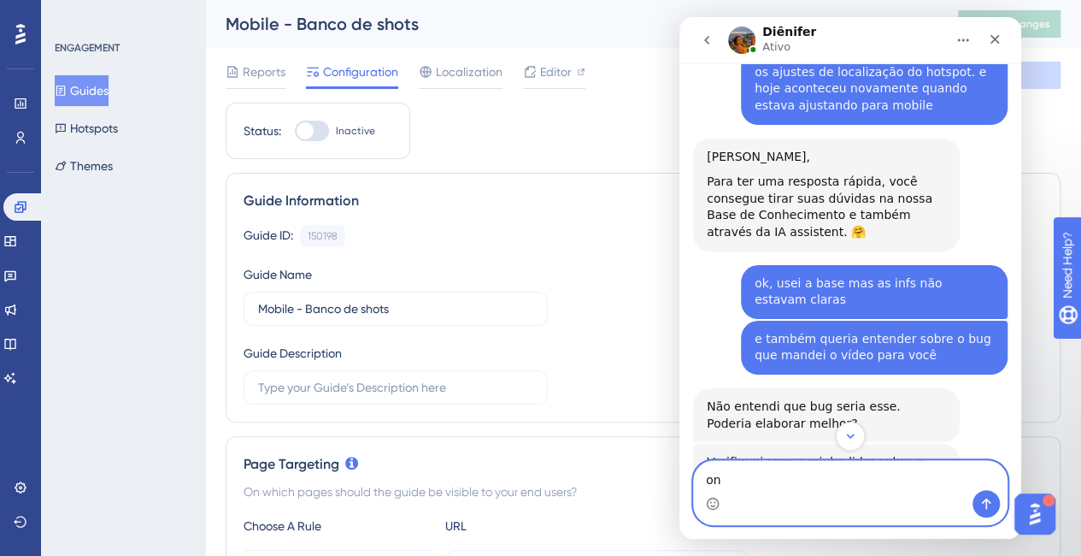
type textarea "o"
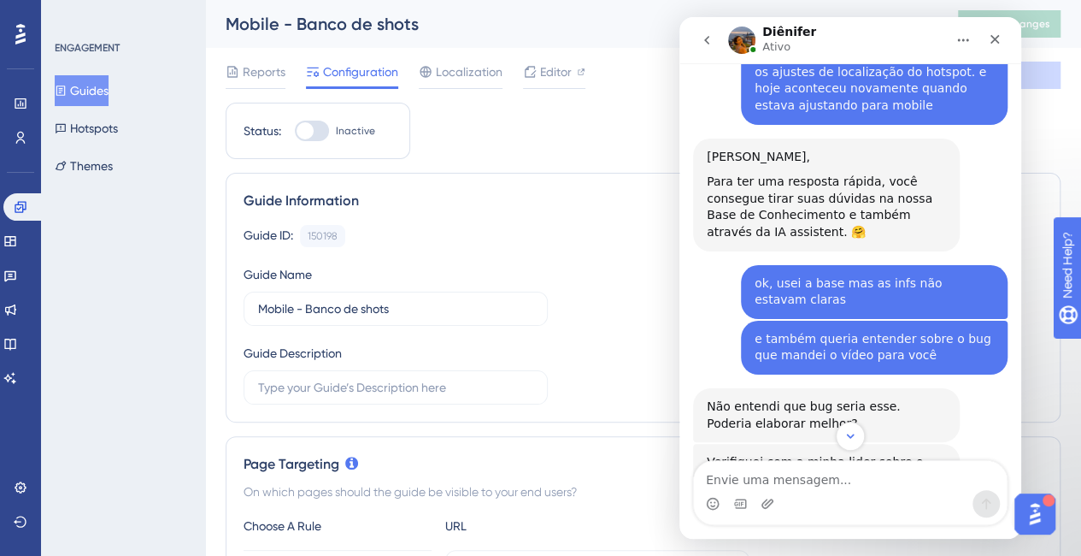
drag, startPoint x: 800, startPoint y: 135, endPoint x: 740, endPoint y: 150, distance: 61.8
copy div "hide if segments don't match"
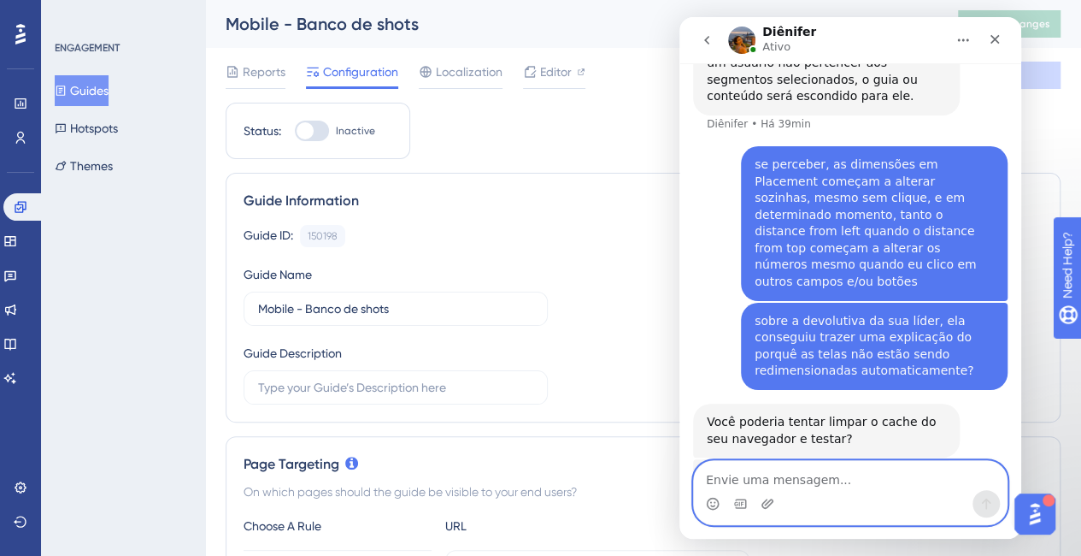
click at [814, 466] on textarea "Envie uma mensagem..." at bounding box center [850, 475] width 313 height 29
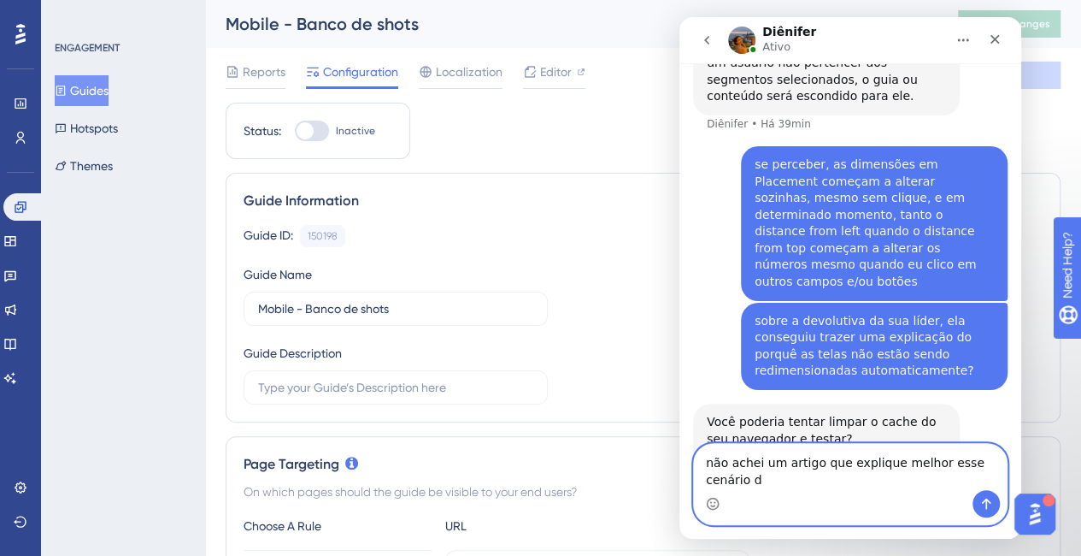
scroll to position [8179, 0]
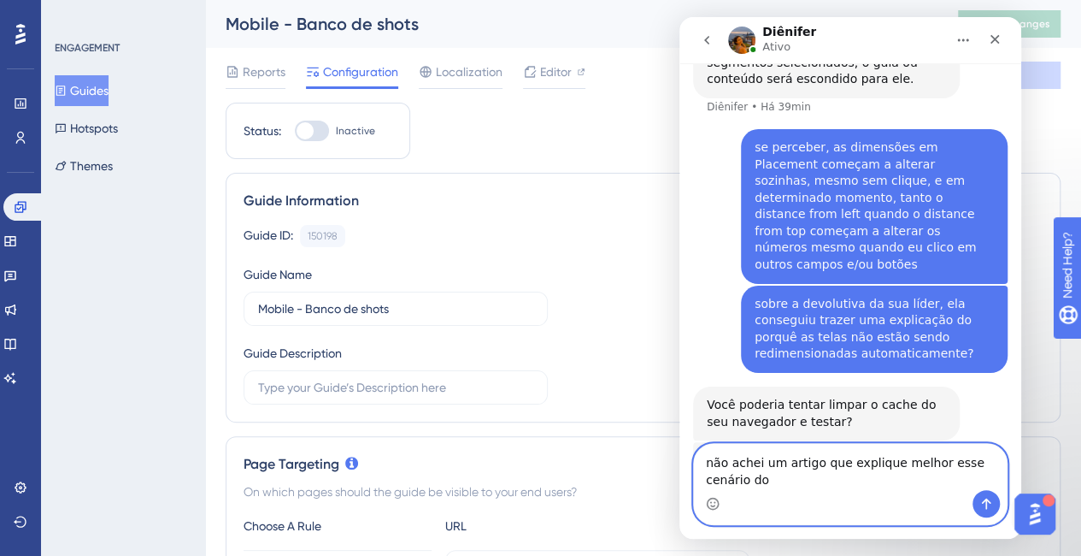
paste textarea "hide if segments don't match"
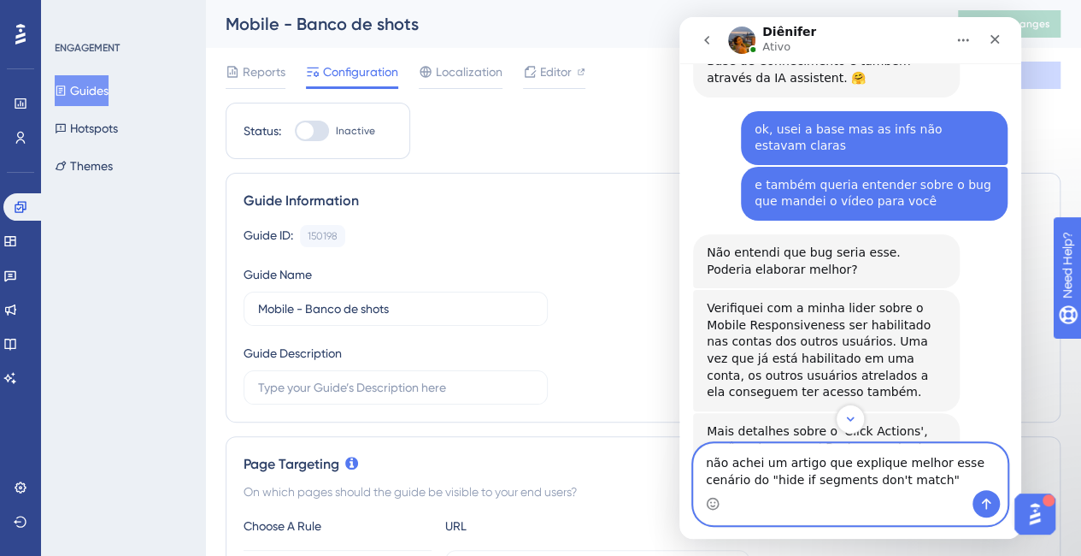
scroll to position [7666, 0]
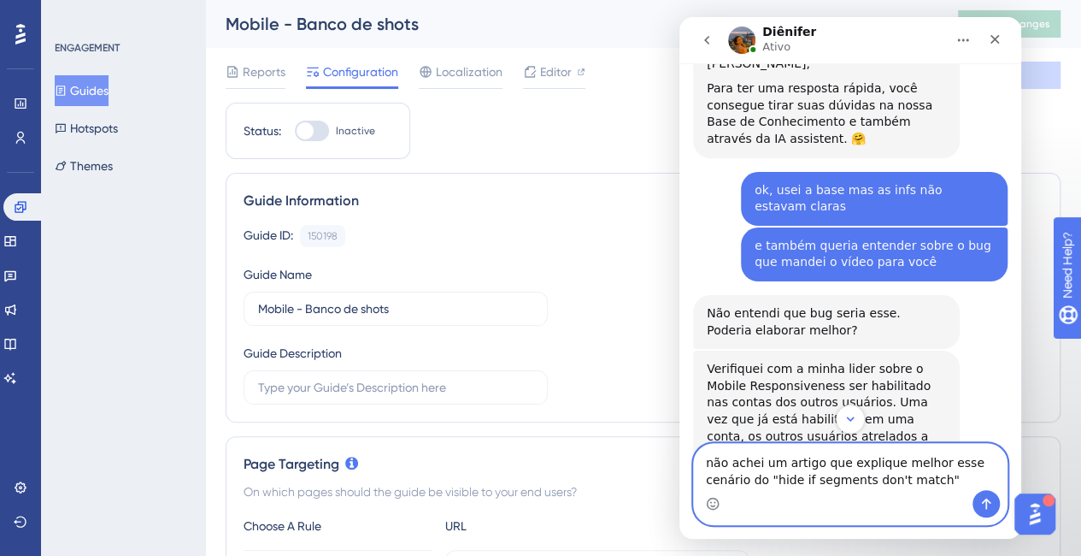
type textarea "não achei um artigo que explique melhor esse cenário do "hide if segments don't…"
click at [980, 505] on icon "Enviar mensagem…" at bounding box center [987, 504] width 14 height 14
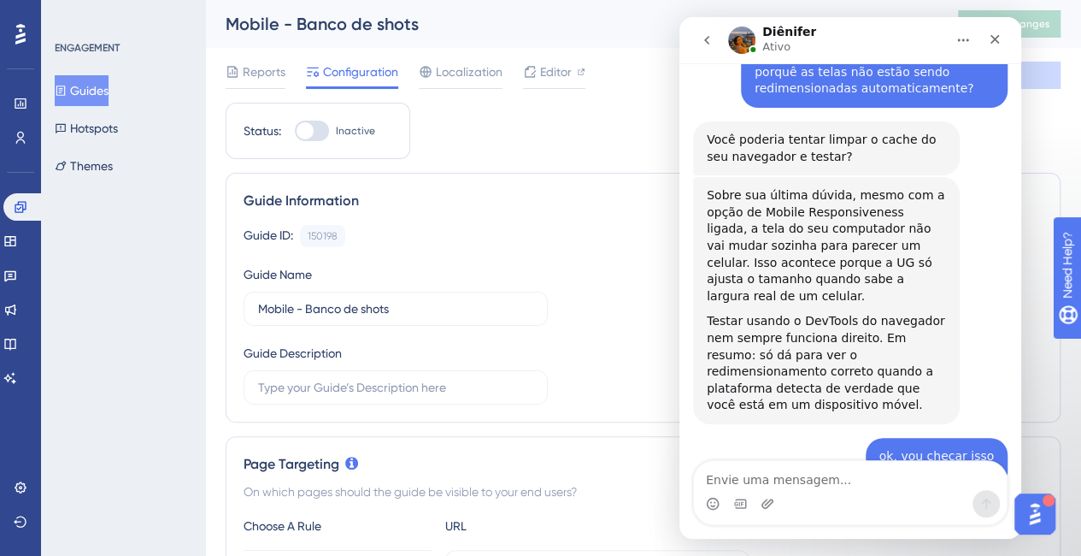
scroll to position [8454, 0]
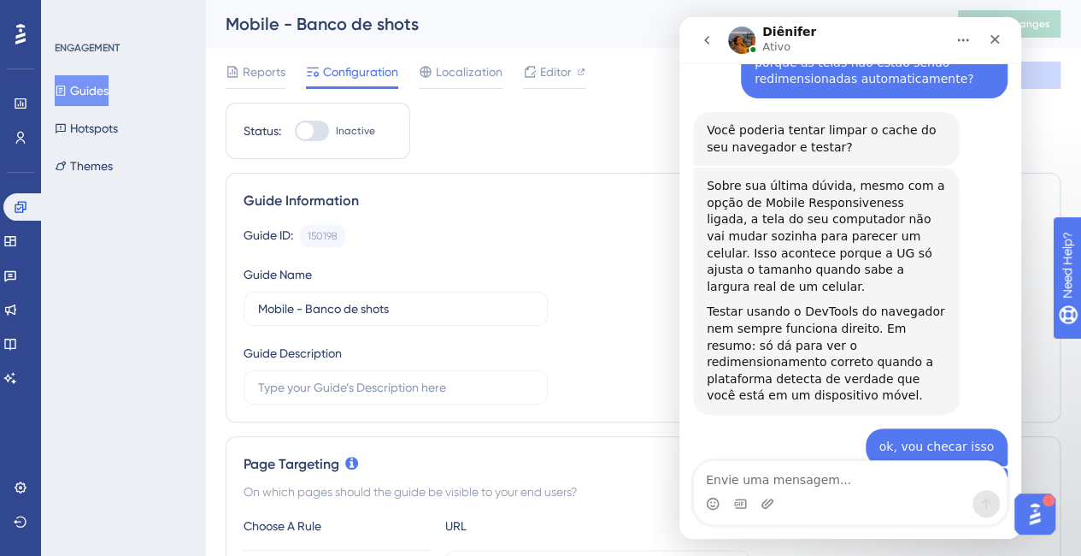
click at [883, 500] on div "Messenger da Intercom" at bounding box center [850, 503] width 313 height 27
click at [869, 490] on textarea "Envie uma mensagem..." at bounding box center [850, 475] width 313 height 29
click at [862, 483] on textarea "Envie uma mensagem..." at bounding box center [850, 475] width 313 height 29
